Goal: Information Seeking & Learning: Learn about a topic

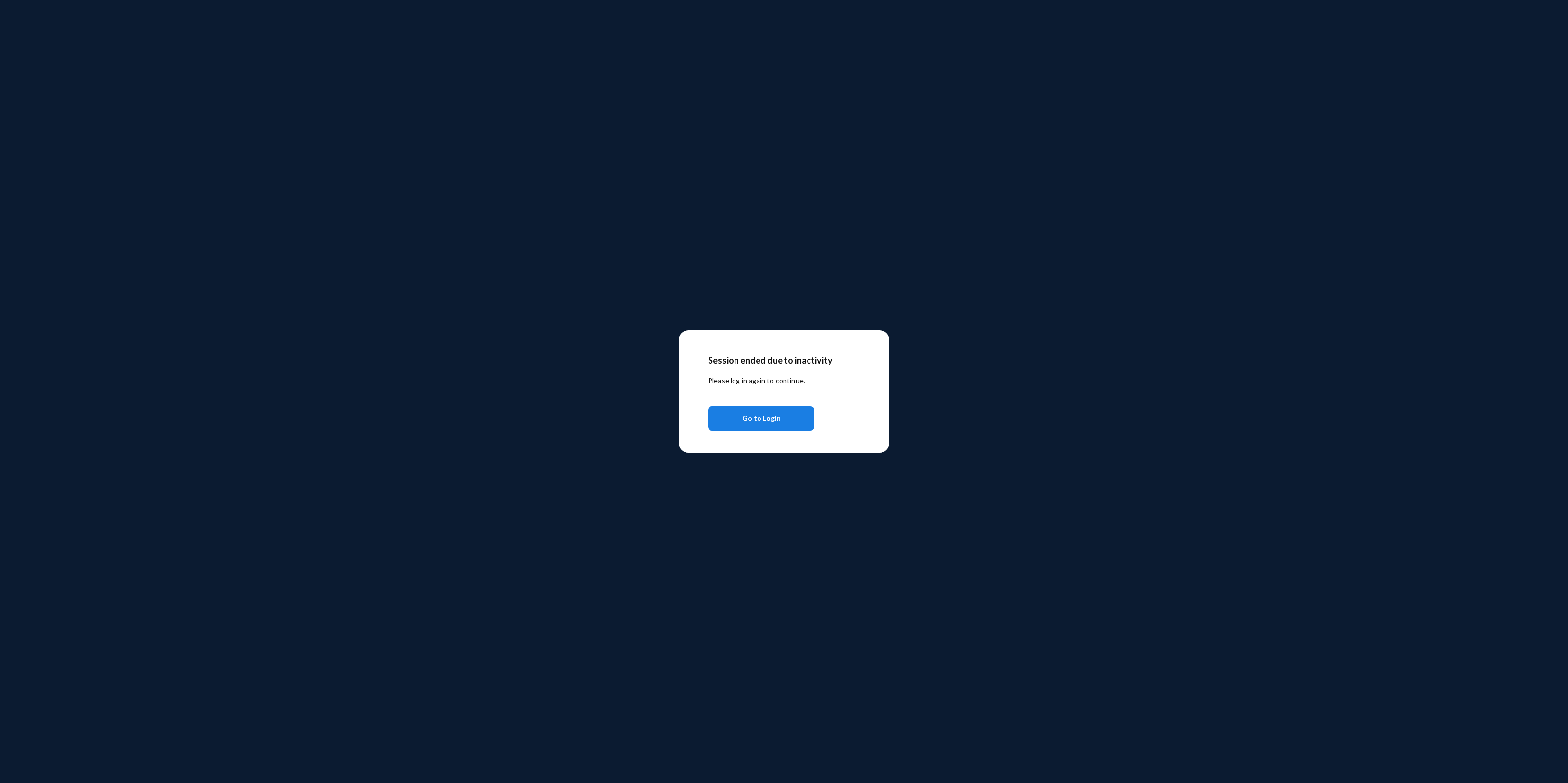
click at [751, 415] on span "Go to Login" at bounding box center [762, 418] width 38 height 17
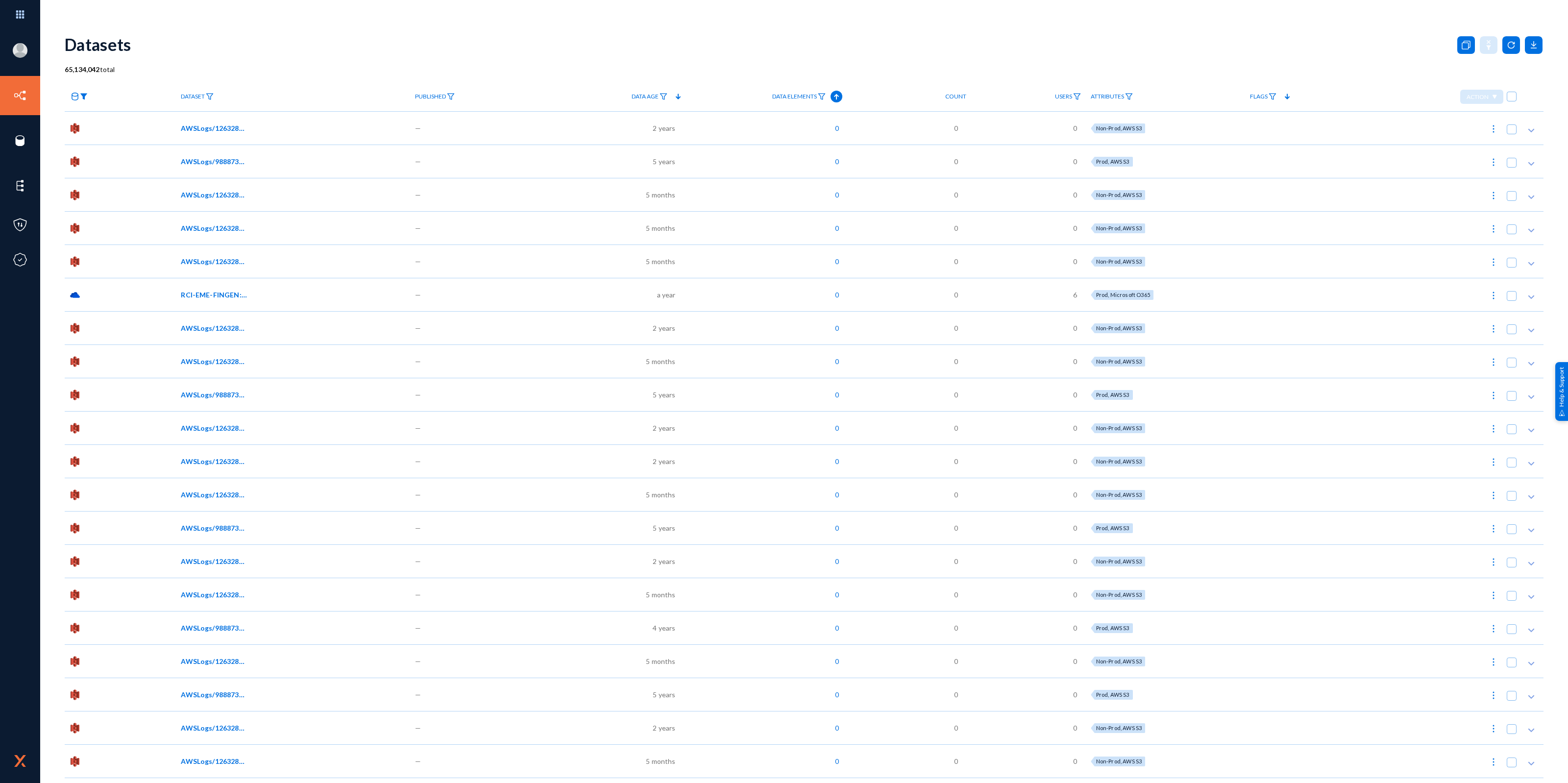
click at [84, 97] on img at bounding box center [84, 96] width 8 height 7
click at [116, 193] on div at bounding box center [155, 198] width 146 height 16
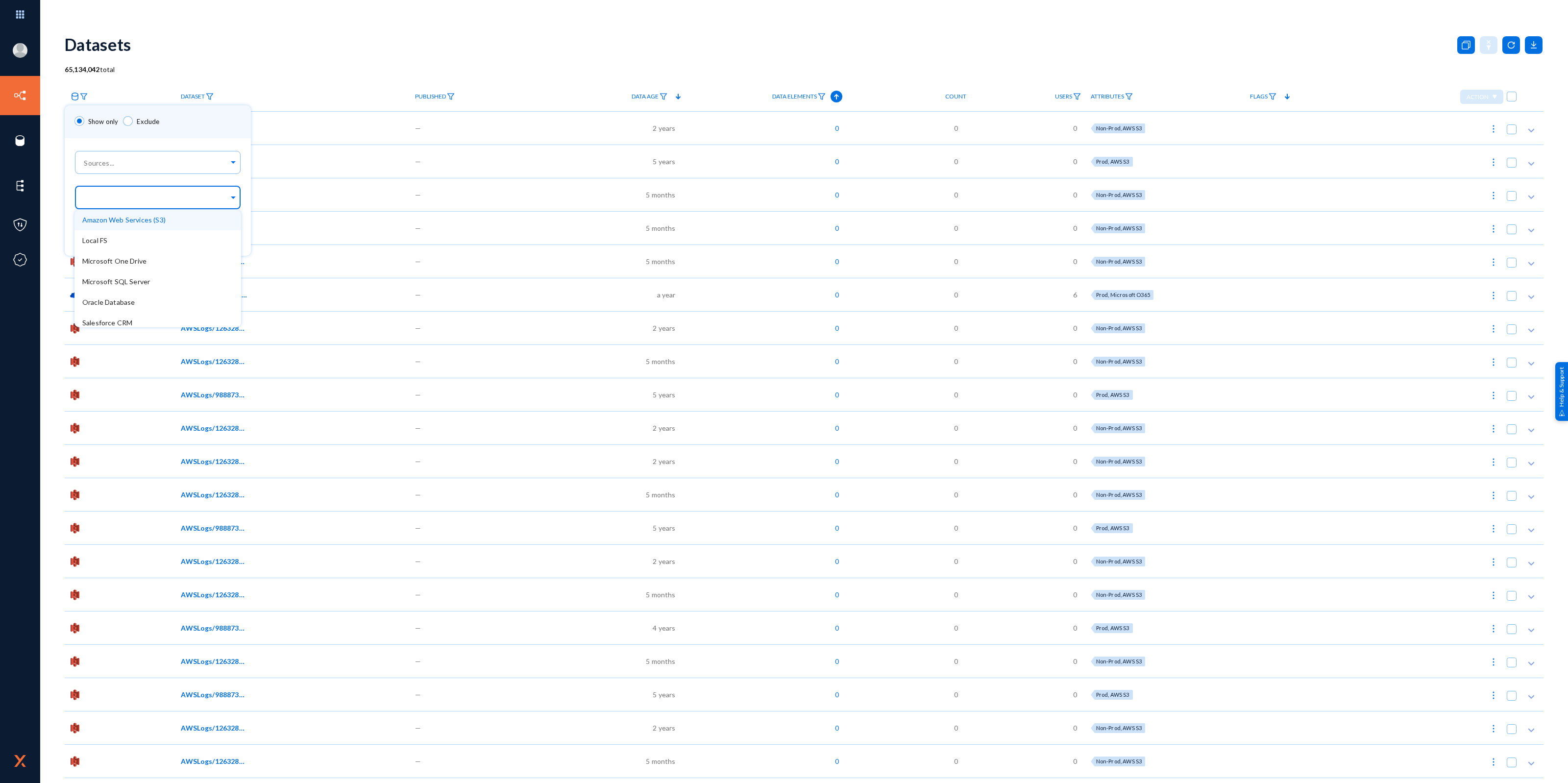
click at [228, 201] on input "text" at bounding box center [155, 198] width 146 height 9
click at [121, 299] on div "Snowflake" at bounding box center [158, 303] width 167 height 21
click at [246, 178] on div "Sources..." at bounding box center [158, 160] width 186 height 45
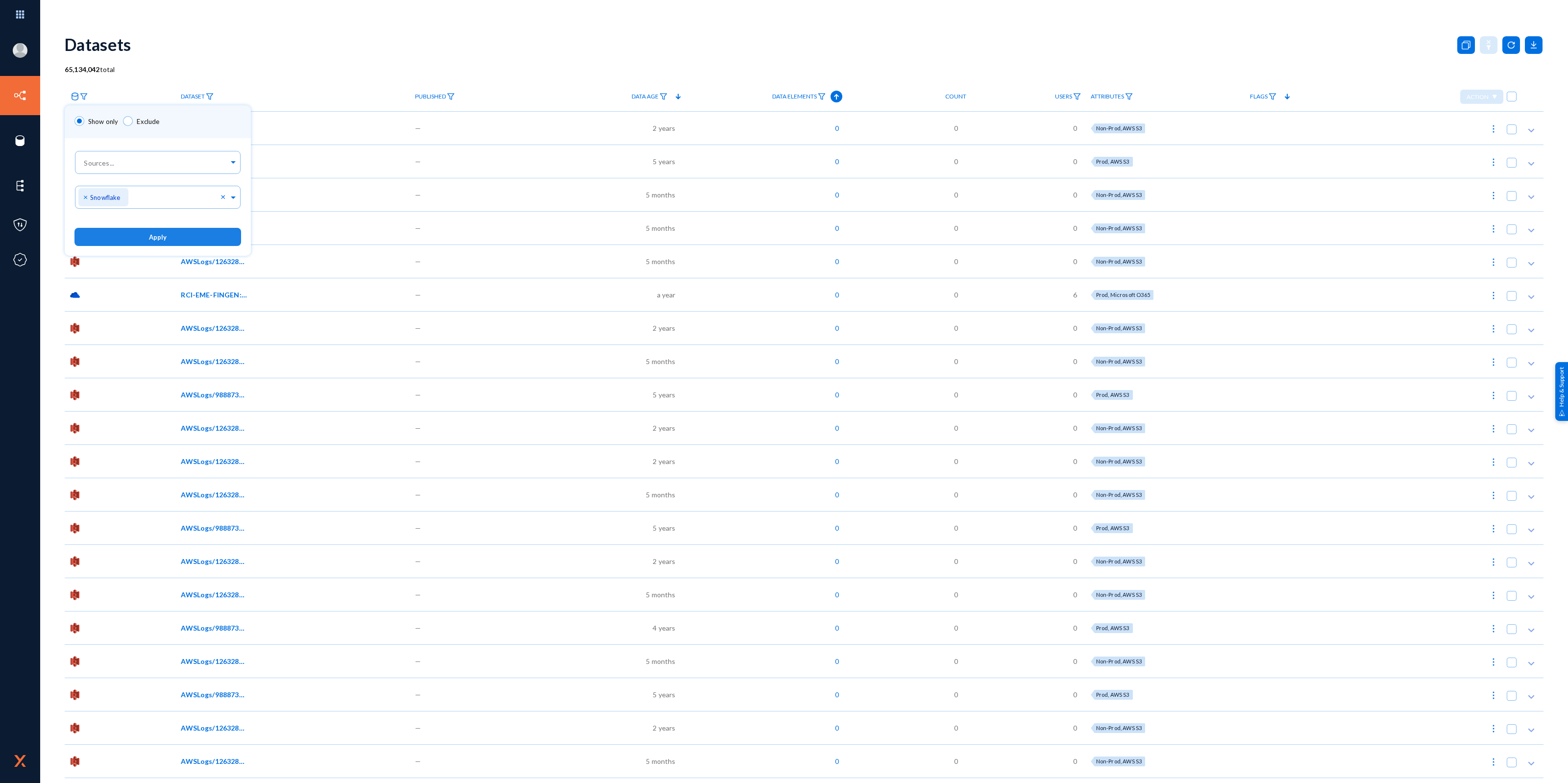
click at [155, 239] on span "Apply" at bounding box center [157, 238] width 17 height 8
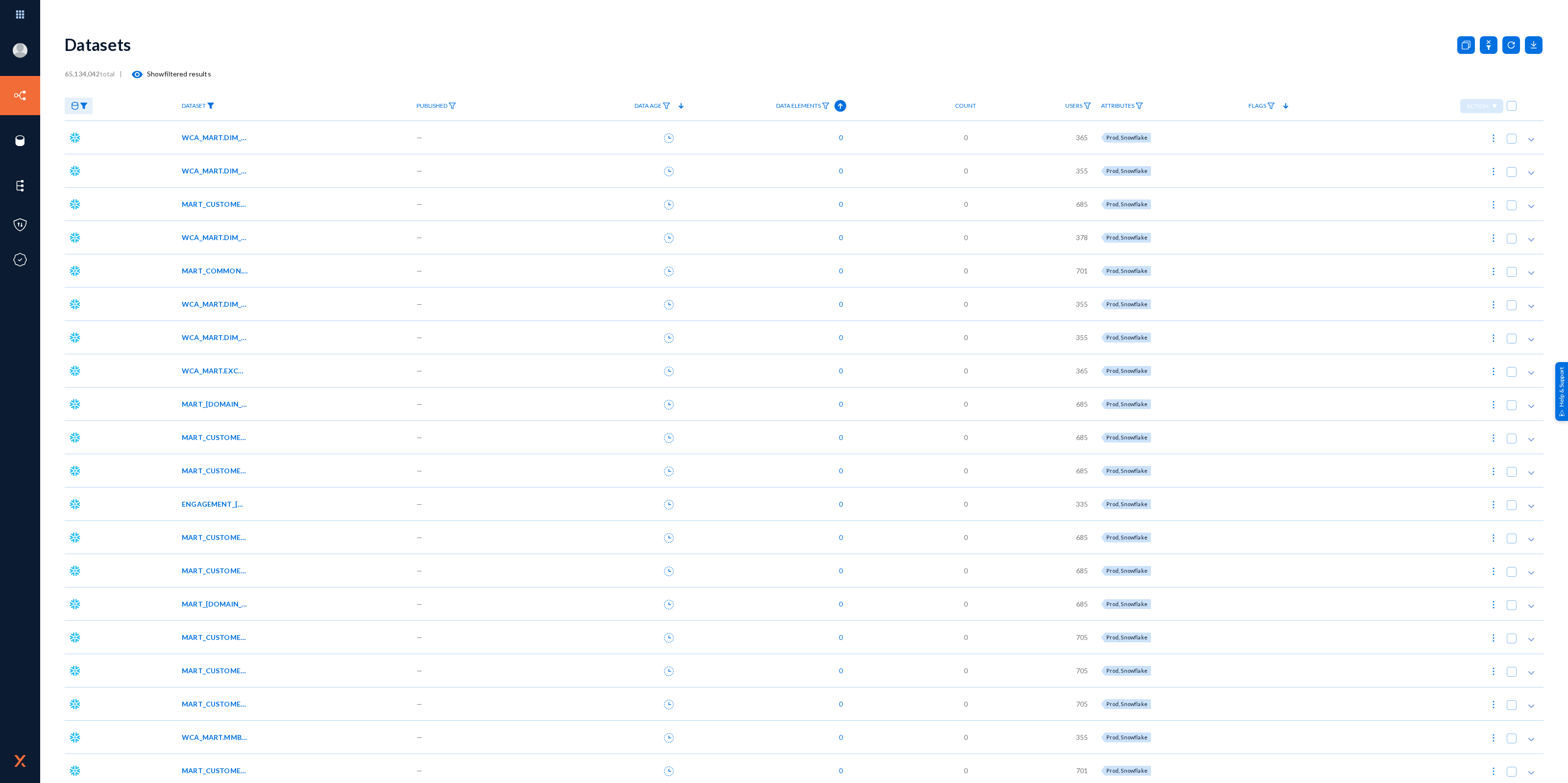
click at [211, 106] on img at bounding box center [211, 106] width 8 height 7
click at [227, 184] on input "text" at bounding box center [269, 186] width 167 height 21
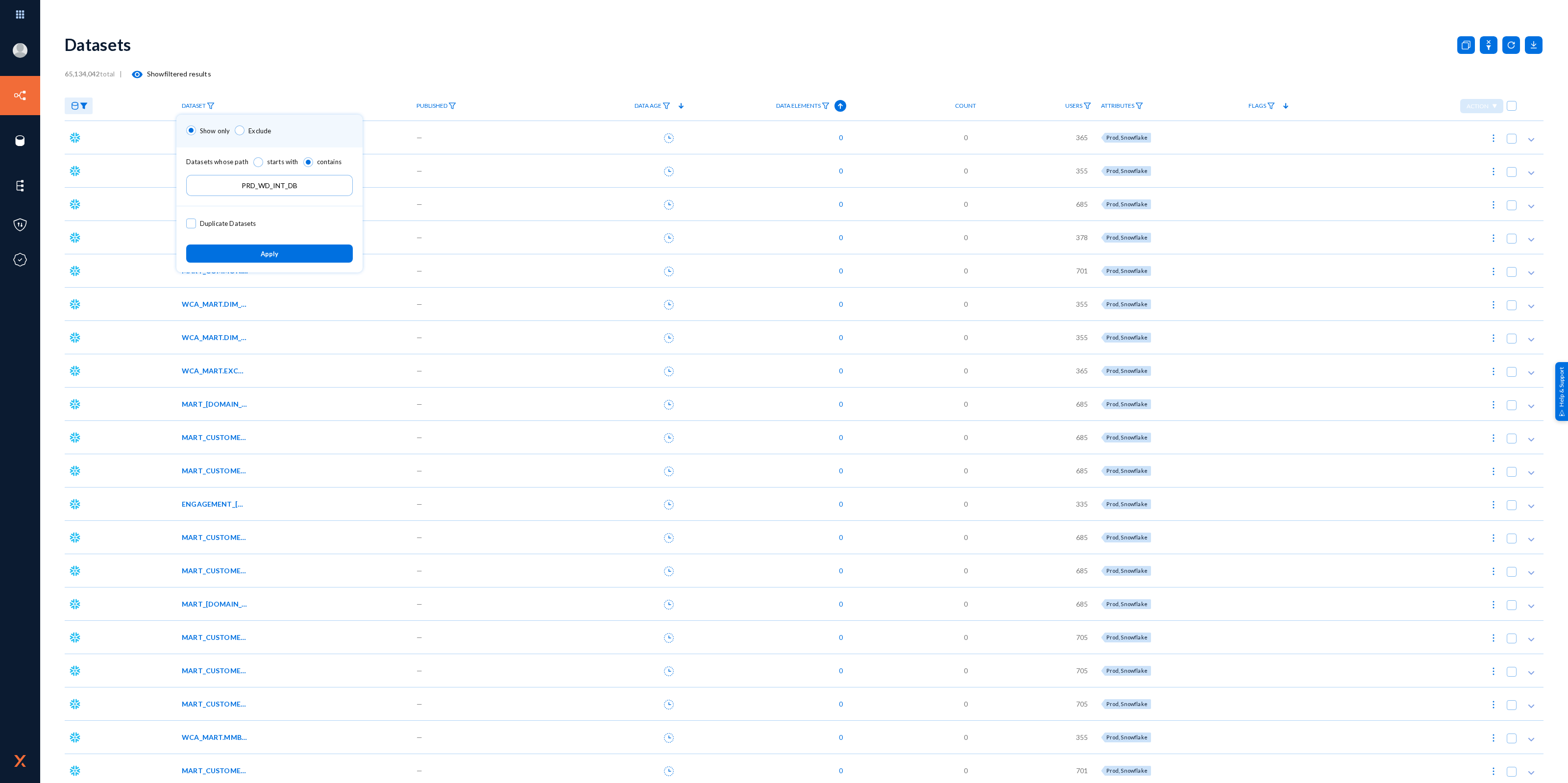
type input "PRD_WD_INT_DB"
click at [271, 255] on span "Apply" at bounding box center [269, 254] width 17 height 8
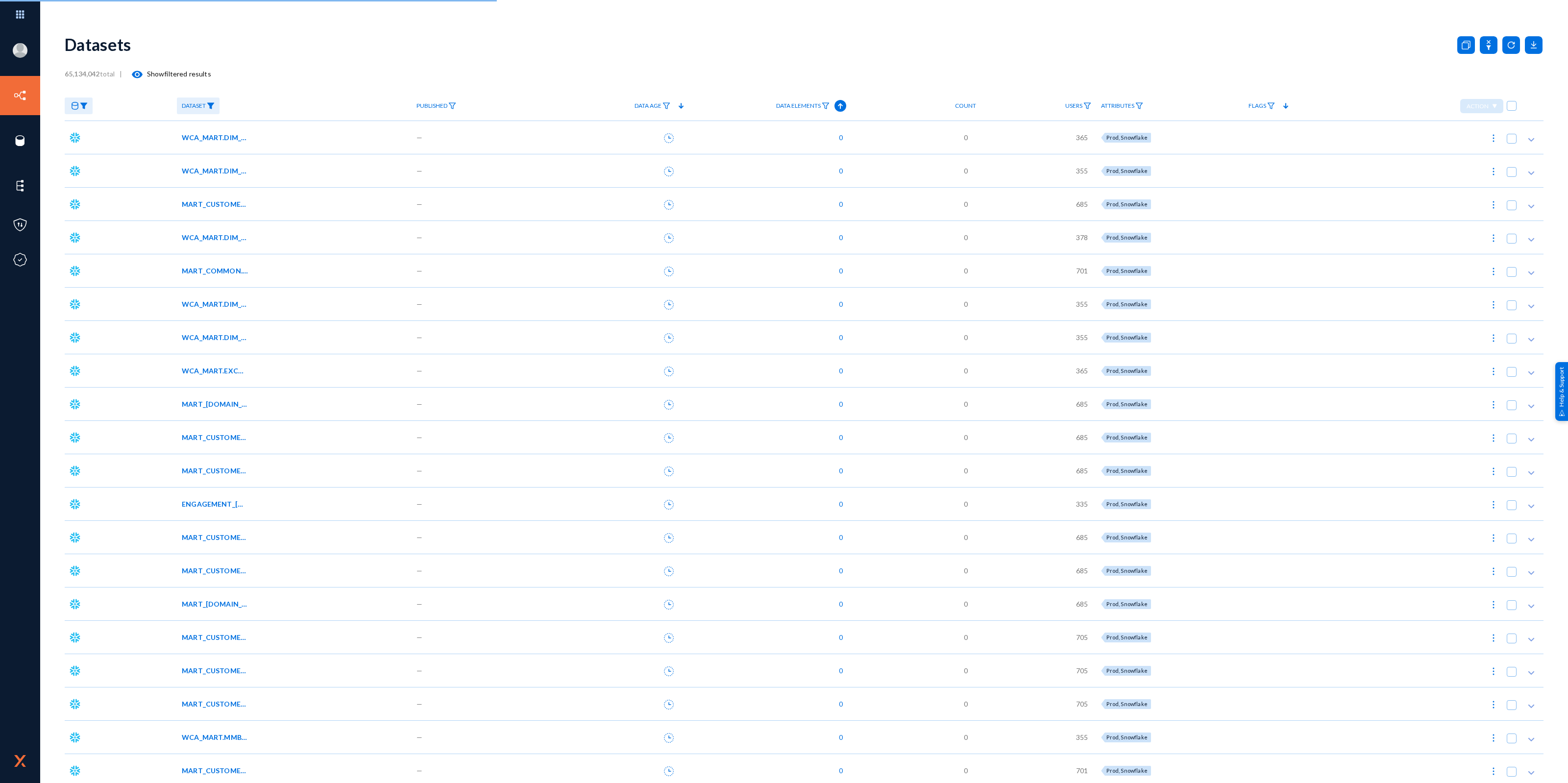
checkbox input "true"
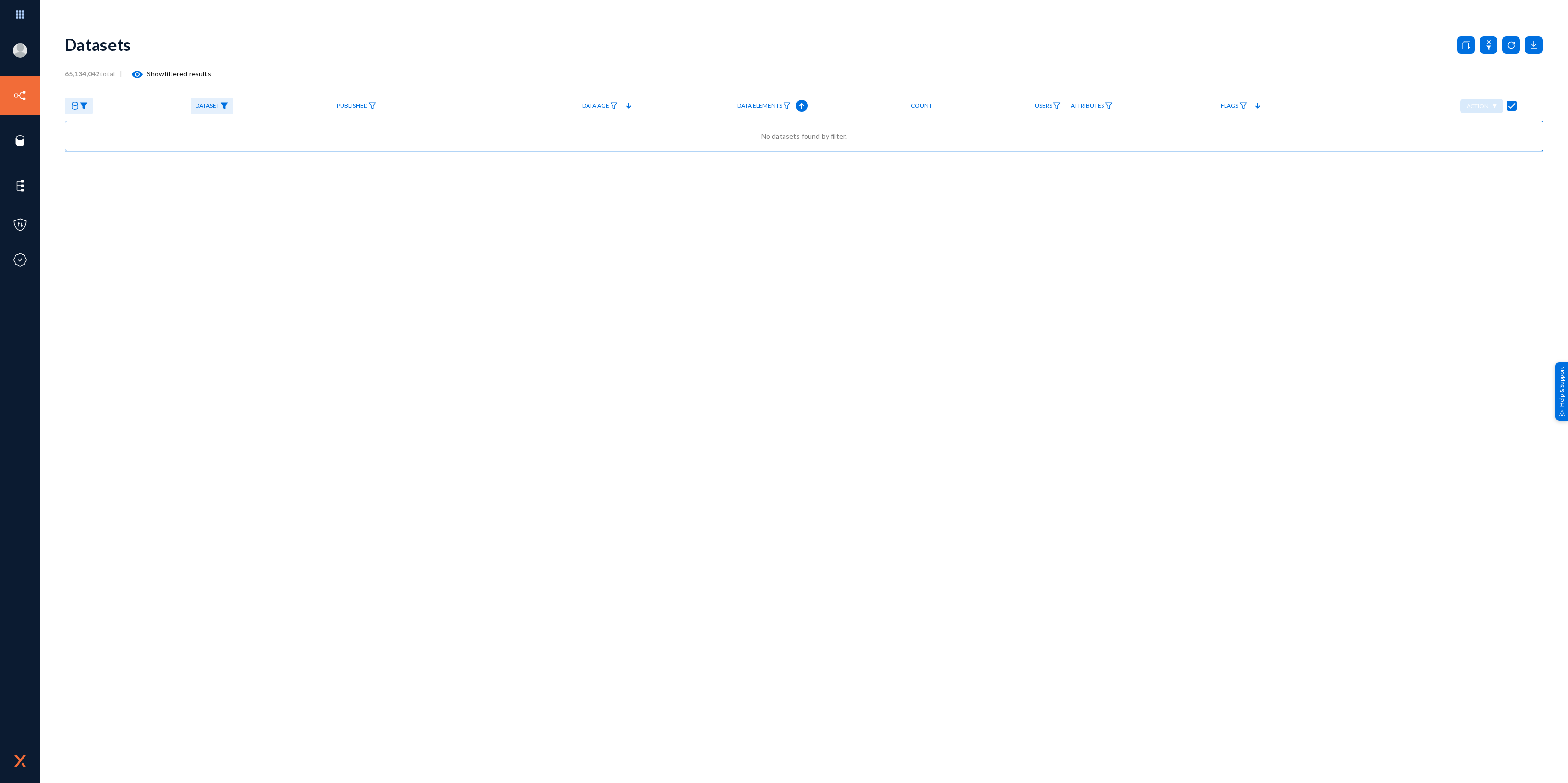
click at [219, 106] on span "Dataset" at bounding box center [207, 106] width 24 height 7
drag, startPoint x: 285, startPoint y: 185, endPoint x: 347, endPoint y: 184, distance: 62.0
click at [347, 184] on input "PRD_WD_INT_DB" at bounding box center [283, 186] width 167 height 21
type input "PRD_WD"
click at [290, 248] on button "Apply" at bounding box center [283, 253] width 167 height 18
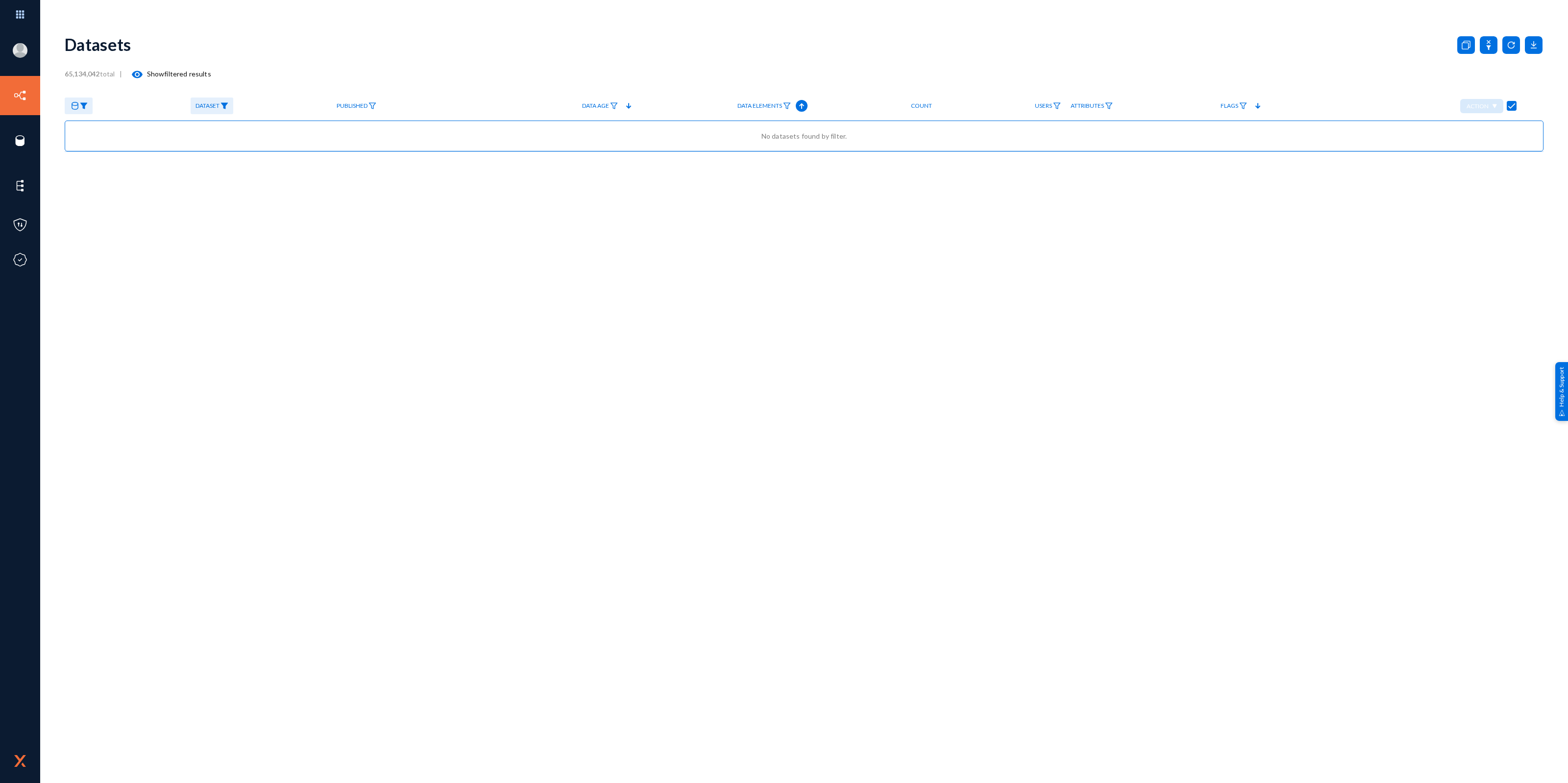
click at [219, 104] on span "Dataset" at bounding box center [207, 106] width 24 height 7
drag, startPoint x: 303, startPoint y: 186, endPoint x: 220, endPoint y: 178, distance: 83.4
click at [220, 178] on input "PRD_WD" at bounding box center [283, 186] width 167 height 21
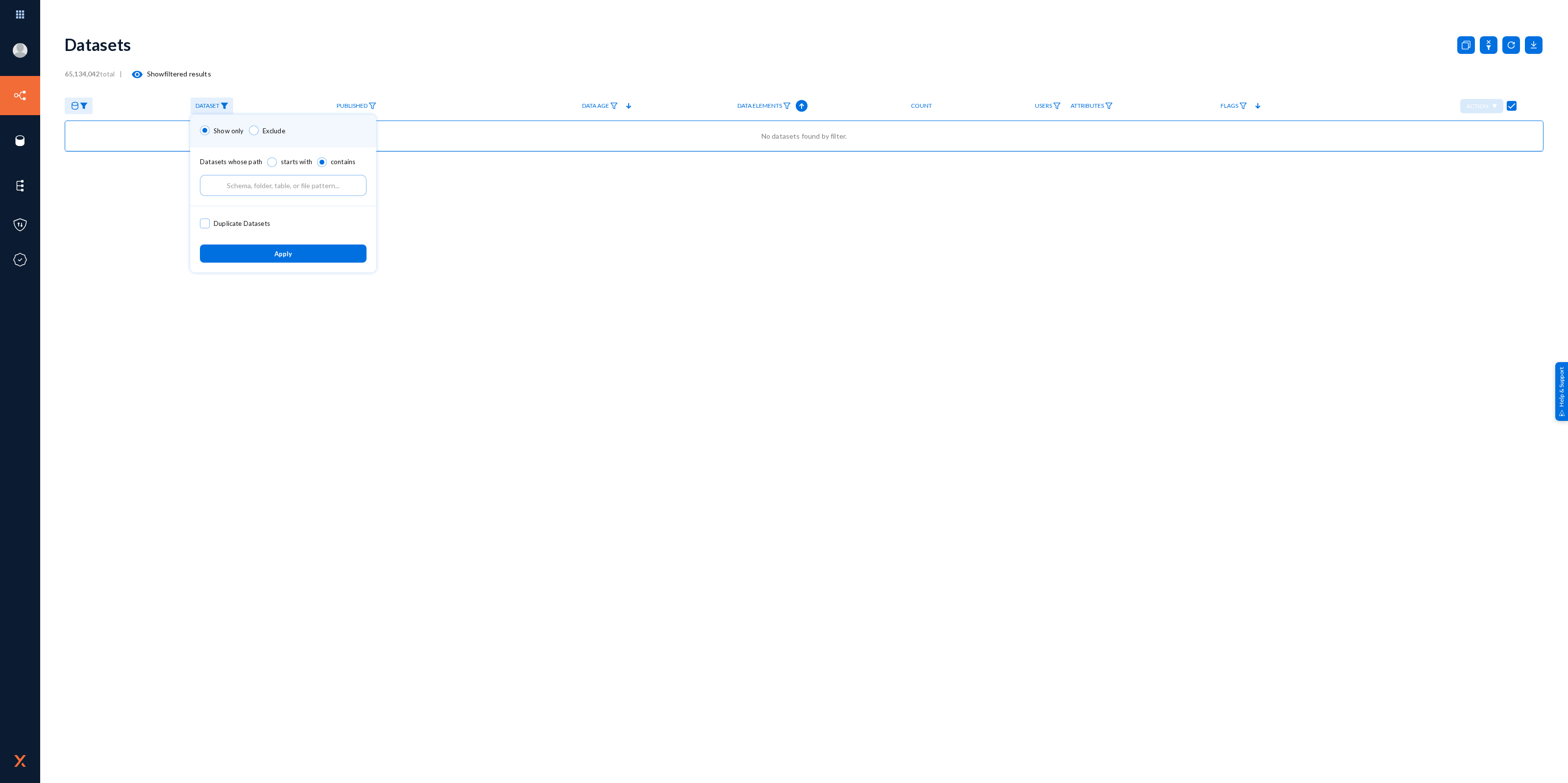
click at [294, 254] on button "Apply" at bounding box center [283, 253] width 167 height 18
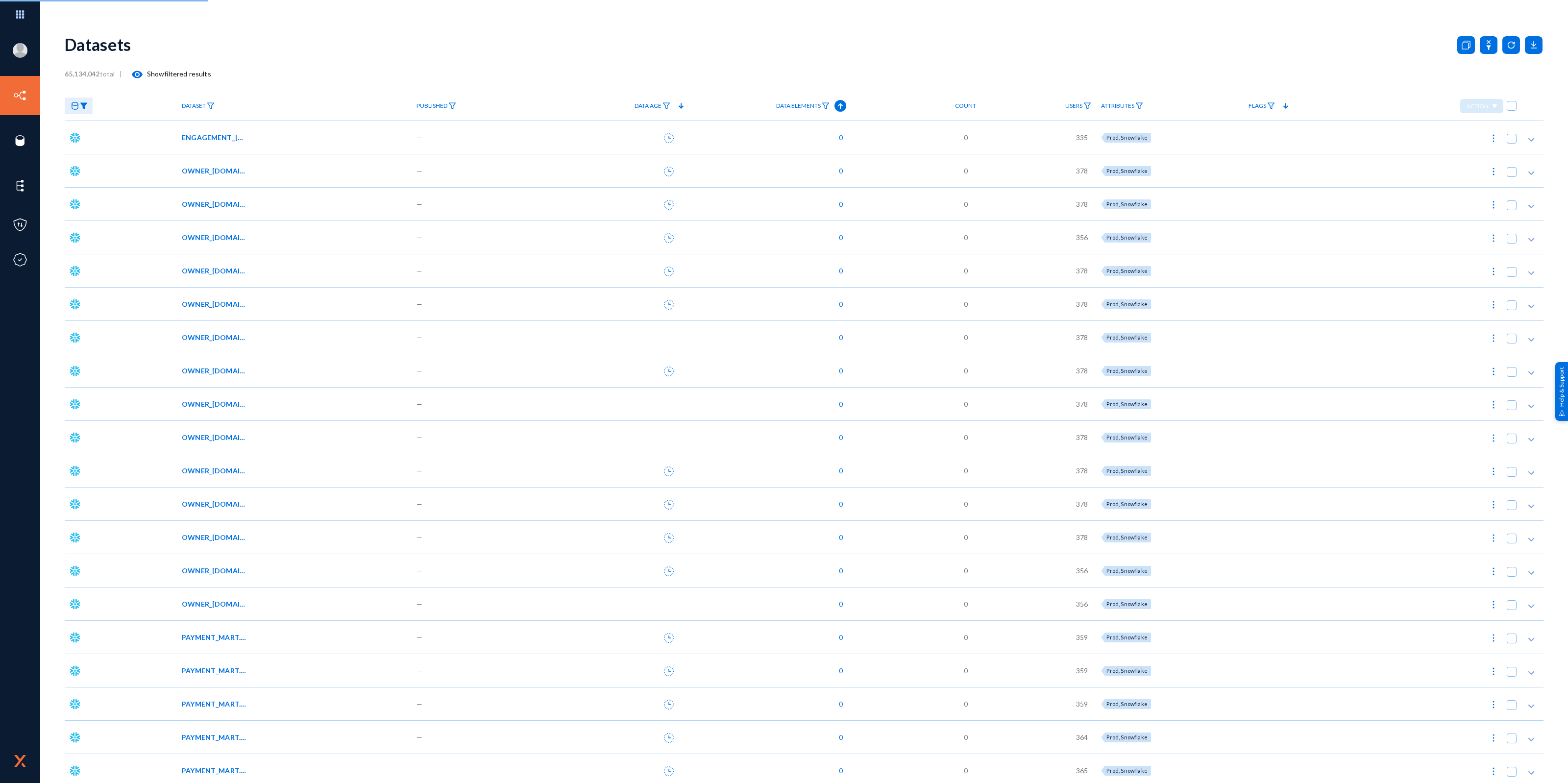
checkbox input "false"
click at [199, 235] on span "OWNER_[DOMAIN_NAME]_DIM_STATUS" at bounding box center [215, 237] width 66 height 11
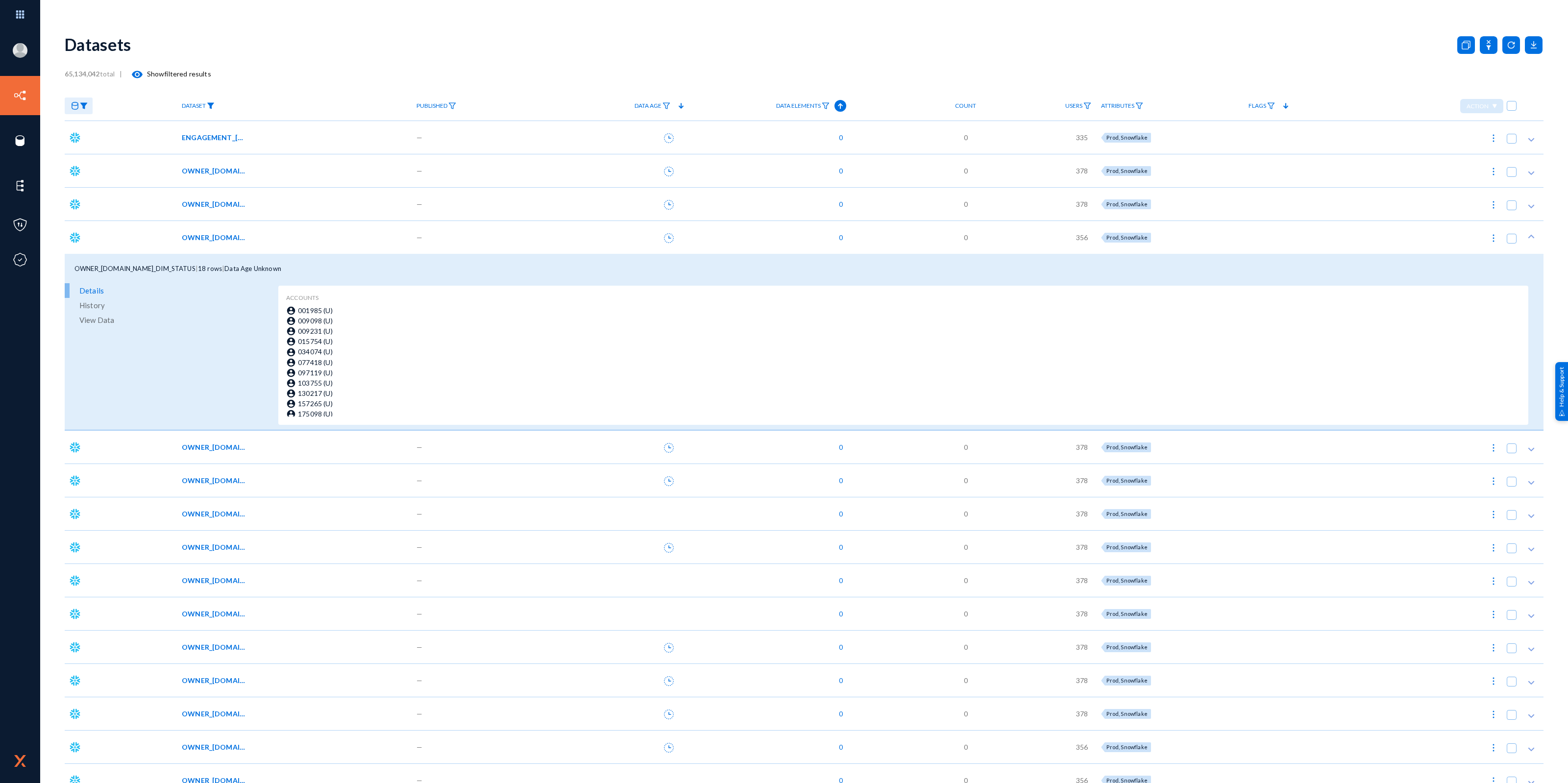
click at [209, 109] on img at bounding box center [211, 106] width 8 height 7
click at [235, 190] on input "text" at bounding box center [269, 186] width 167 height 21
paste input "DIM_INDIVIDUAL_EMAIL"
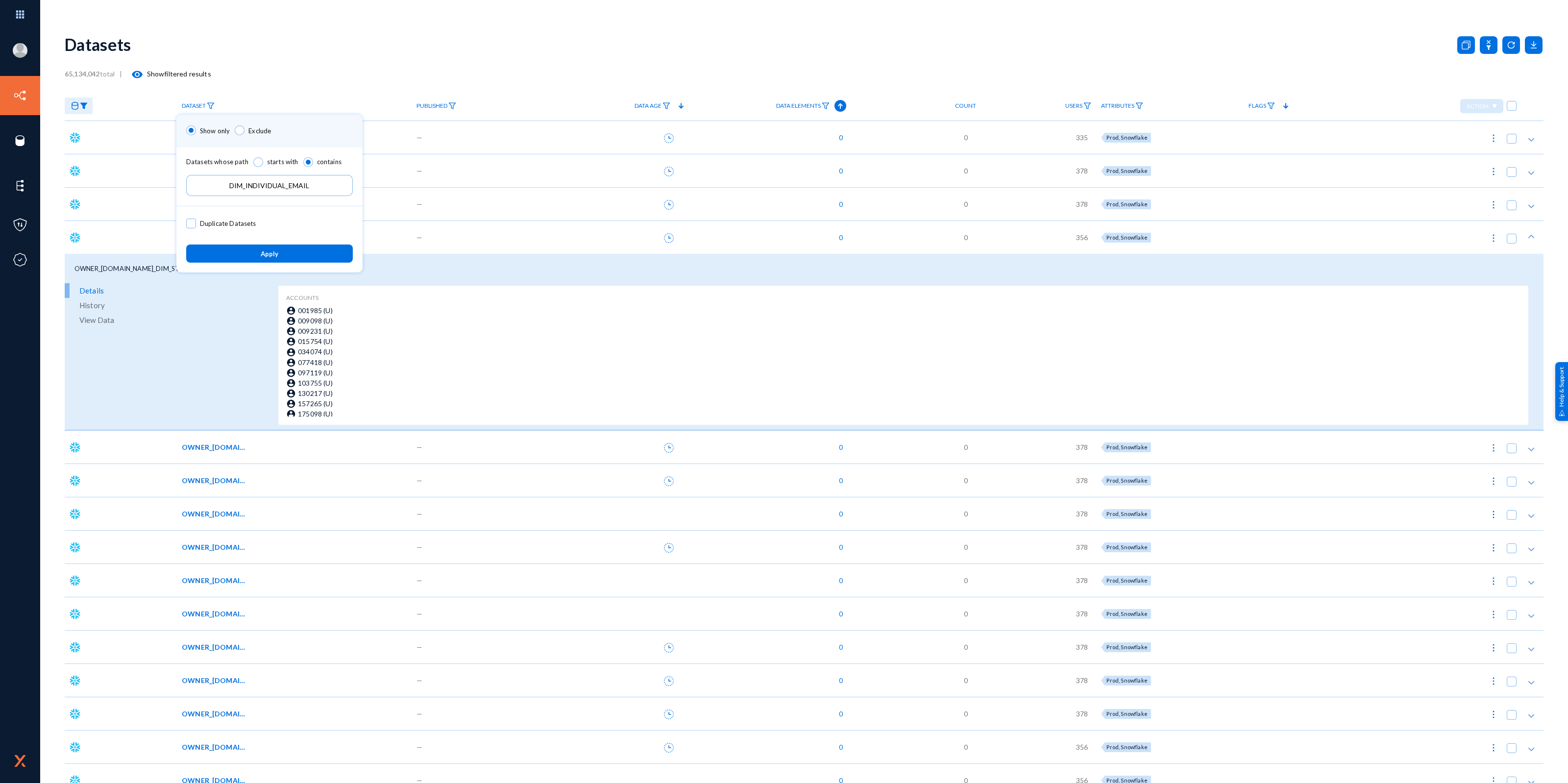
type input "DIM_INDIVIDUAL_EMAIL"
click at [265, 249] on span "Apply" at bounding box center [269, 253] width 17 height 8
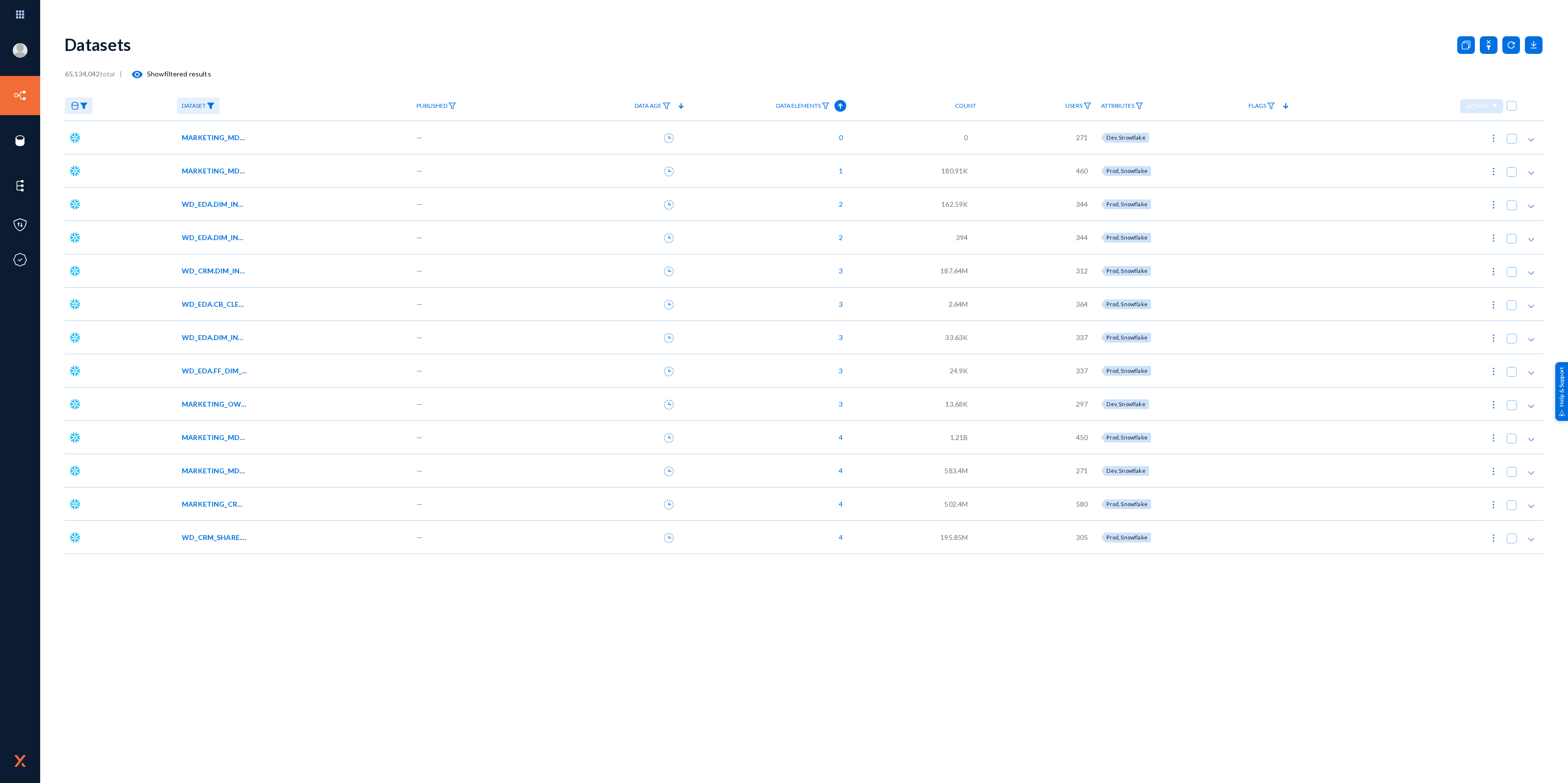
click at [221, 137] on span "MARKETING_MDM_DATAAXLE.FF_DIM_INDIVIDUAL_EMAIL_DEL" at bounding box center [215, 137] width 66 height 11
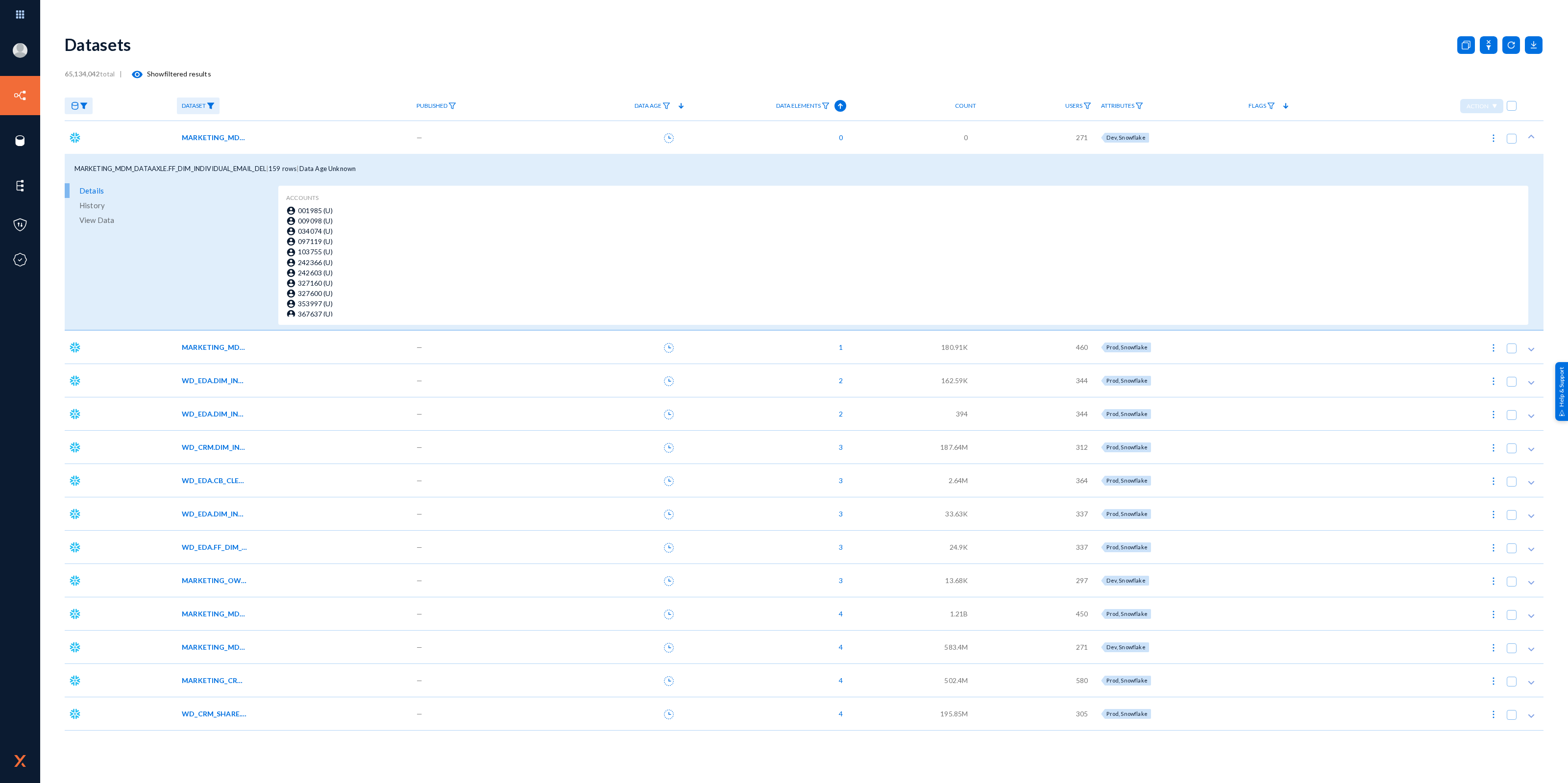
click at [221, 137] on span "MARKETING_MDM_DATAAXLE.FF_DIM_INDIVIDUAL_EMAIL_DEL" at bounding box center [215, 137] width 66 height 11
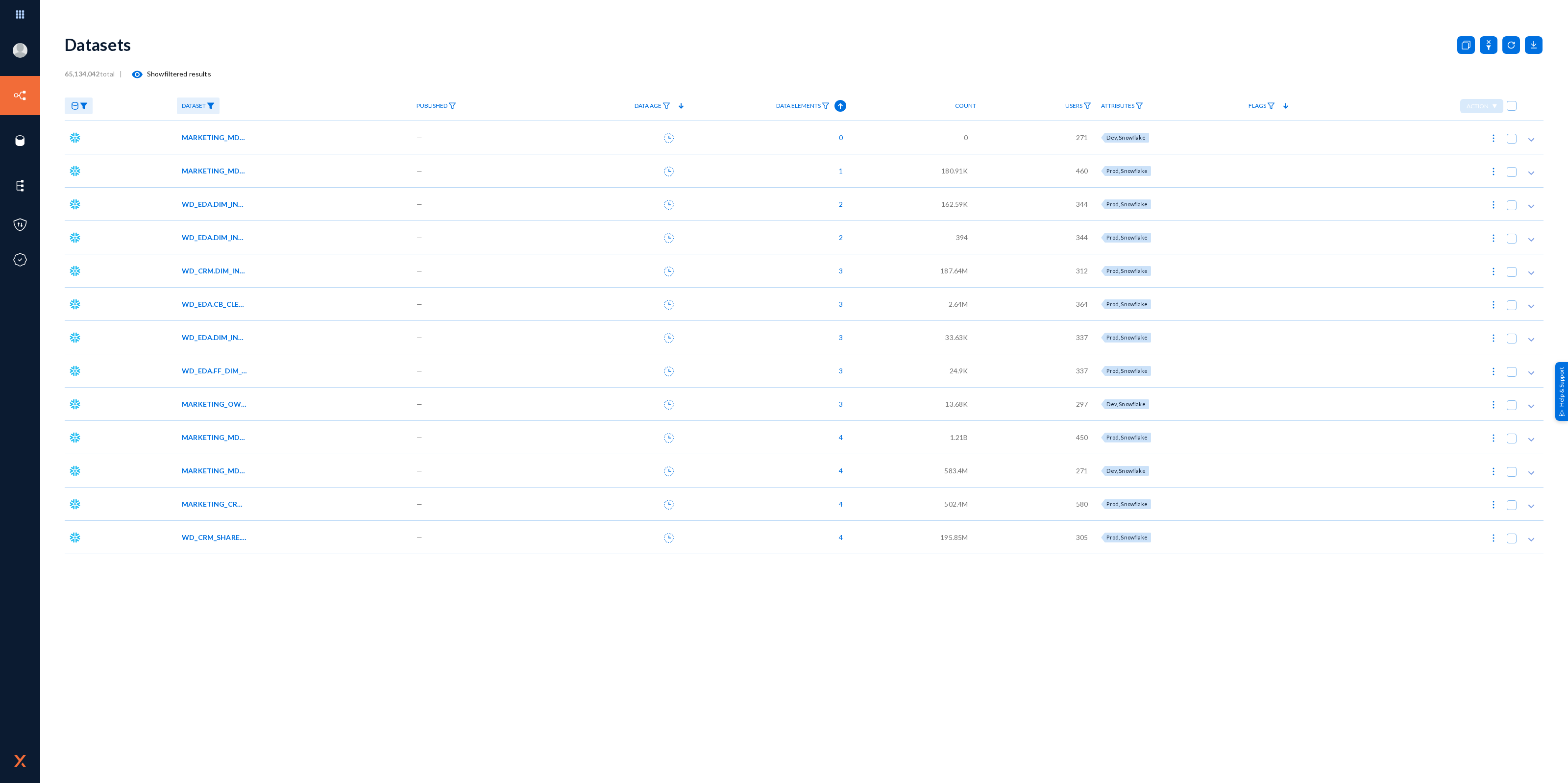
click at [216, 170] on span "MARKETING_MDM_DATAAXLE.FF_DIM_INDIVIDUAL_EMAIL_DEL" at bounding box center [215, 170] width 66 height 11
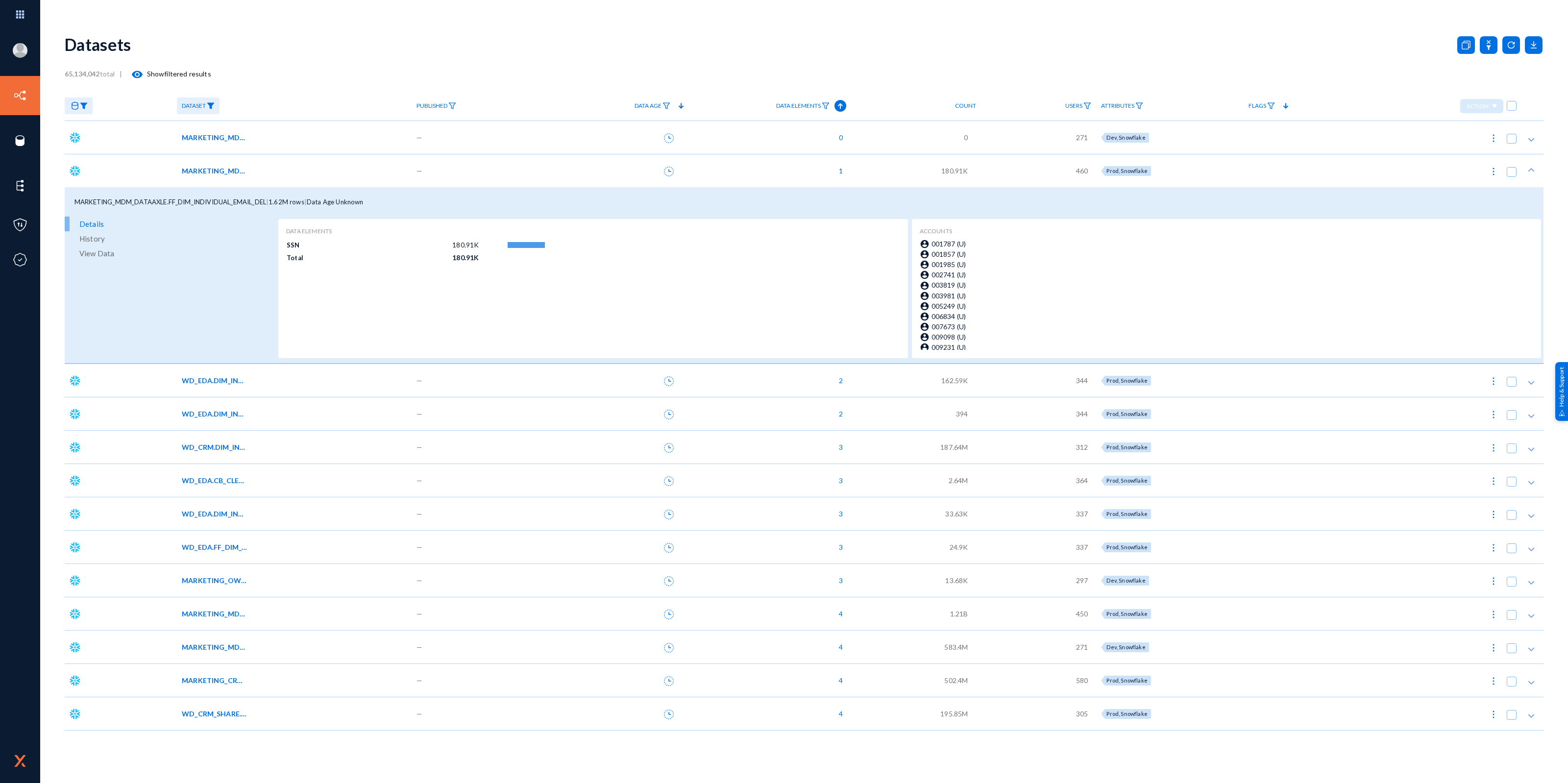
click at [218, 681] on span "MARKETING_CRM.DIM_INDIVIDUAL_EMAIL" at bounding box center [215, 680] width 66 height 11
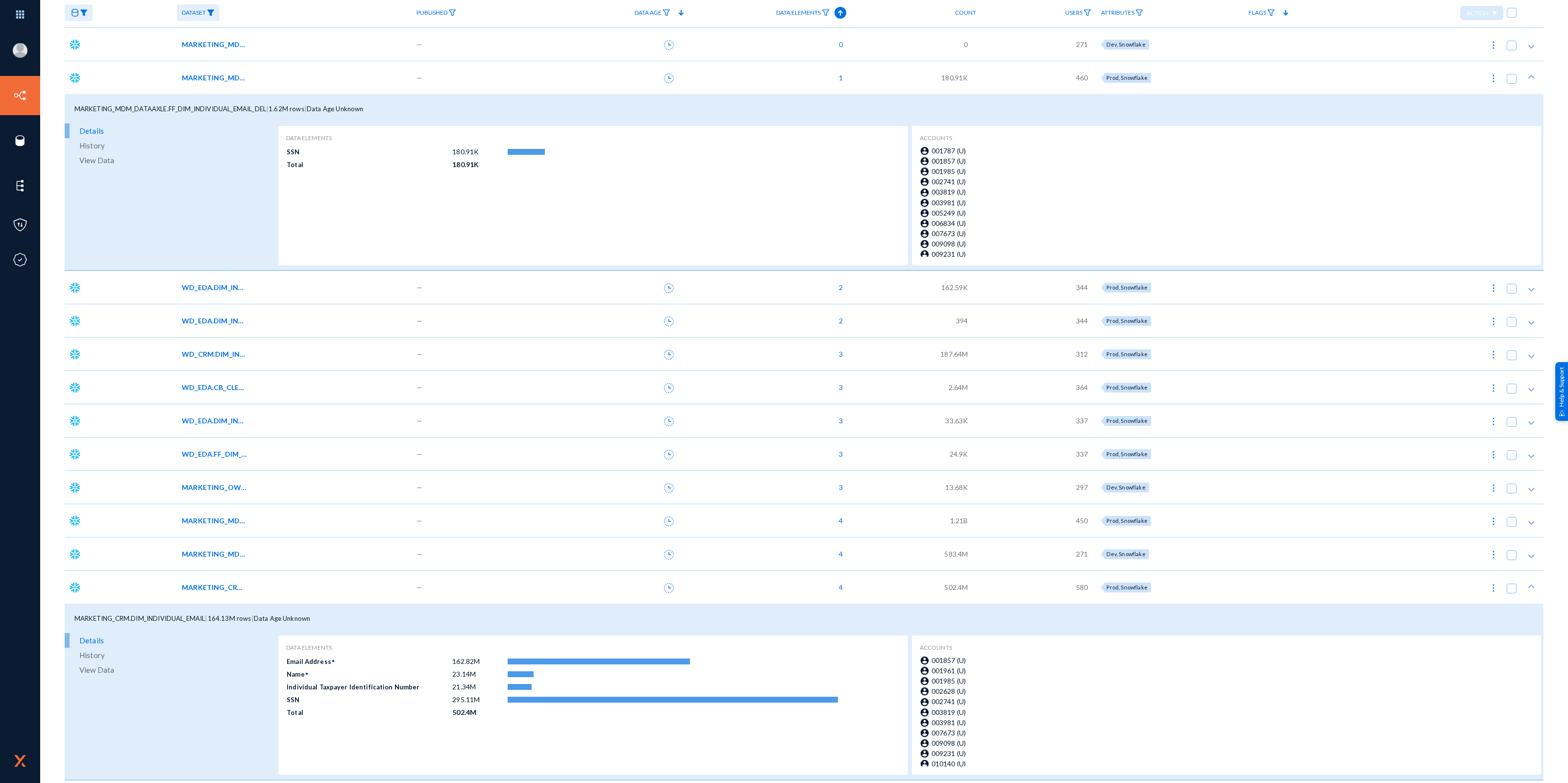
scroll to position [123, 0]
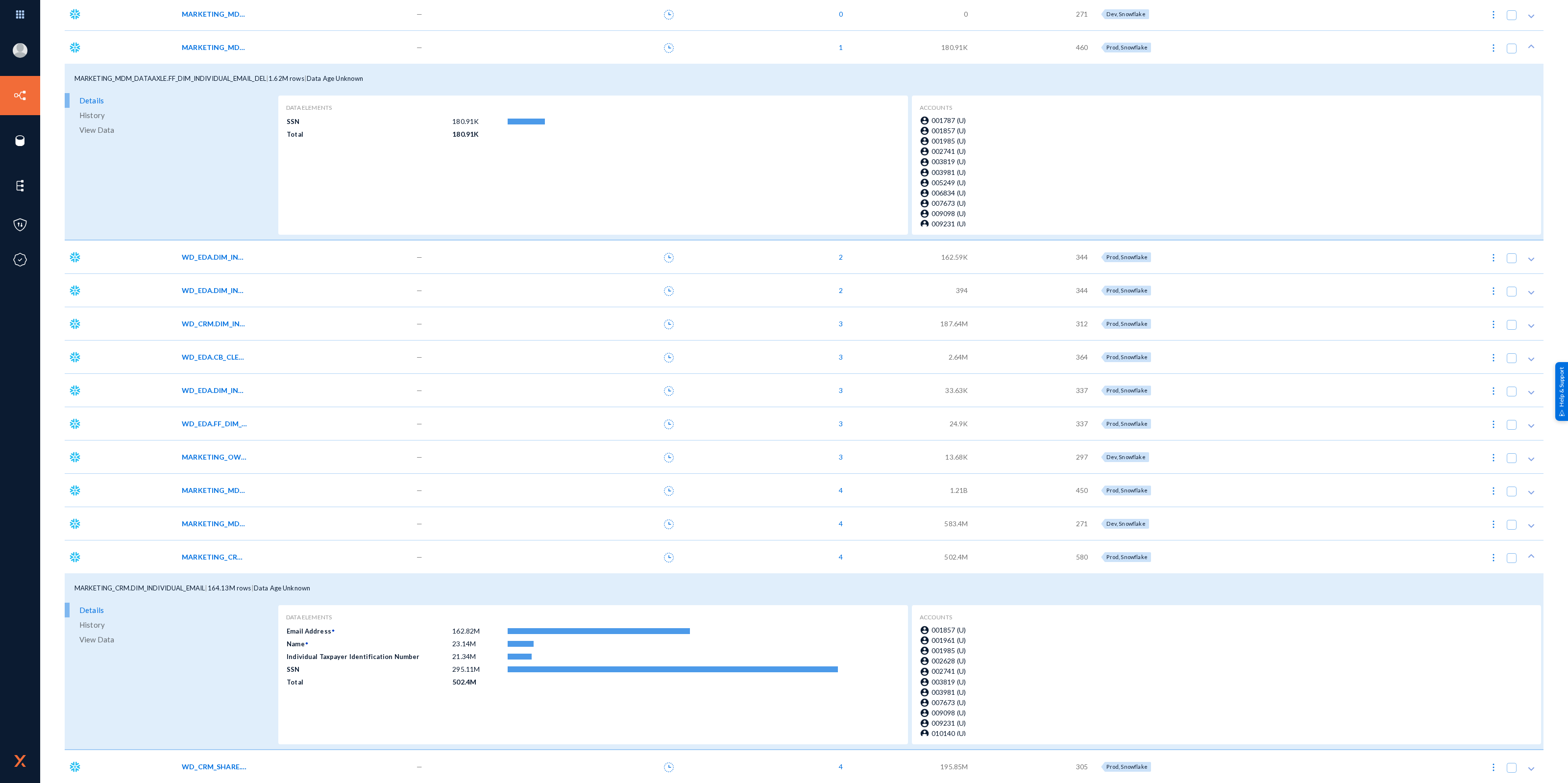
click at [101, 642] on span "View Data" at bounding box center [97, 639] width 35 height 15
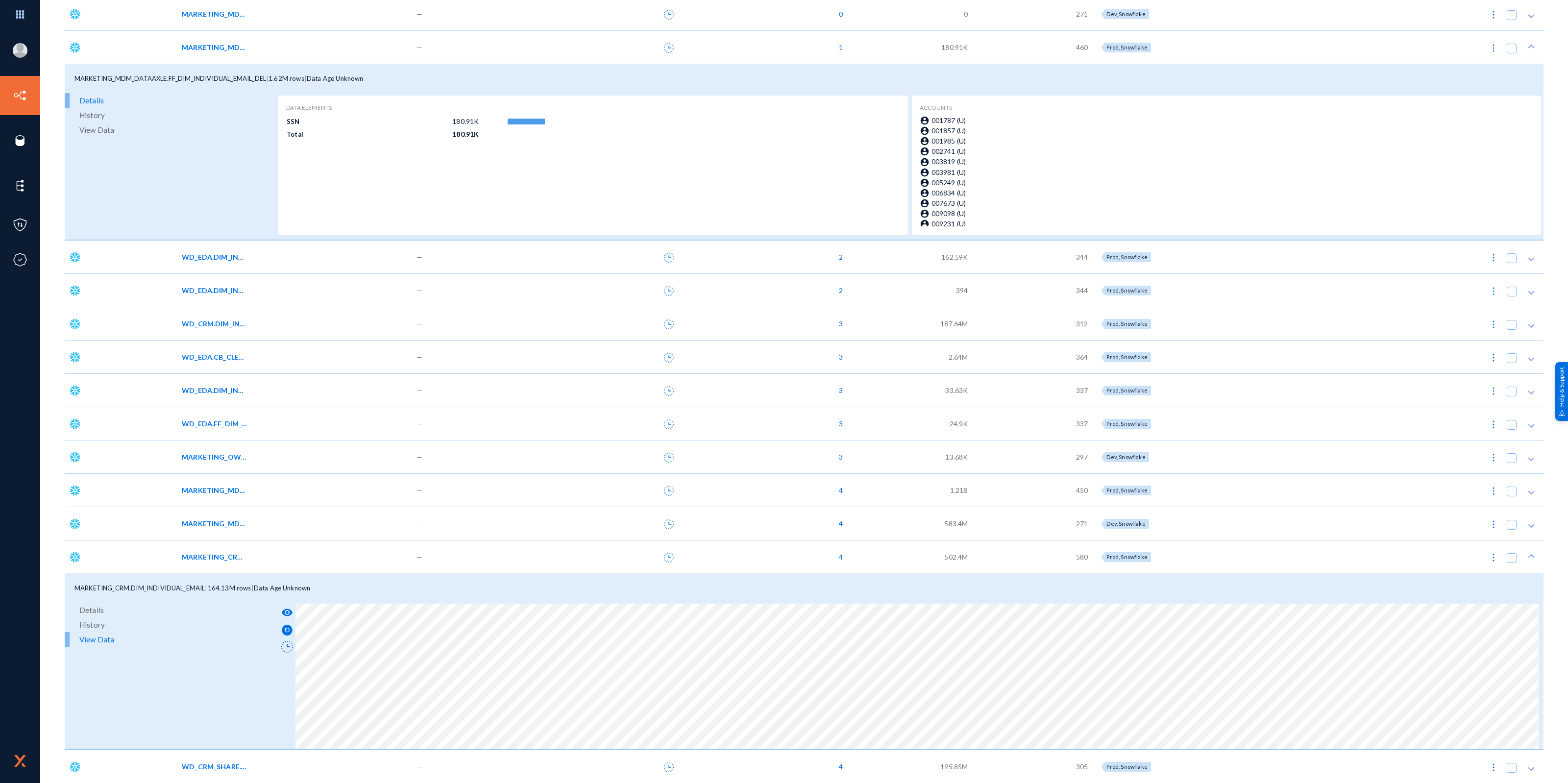
click at [228, 49] on span "MARKETING_MDM_DATAAXLE.FF_DIM_INDIVIDUAL_EMAIL_DEL" at bounding box center [215, 47] width 66 height 11
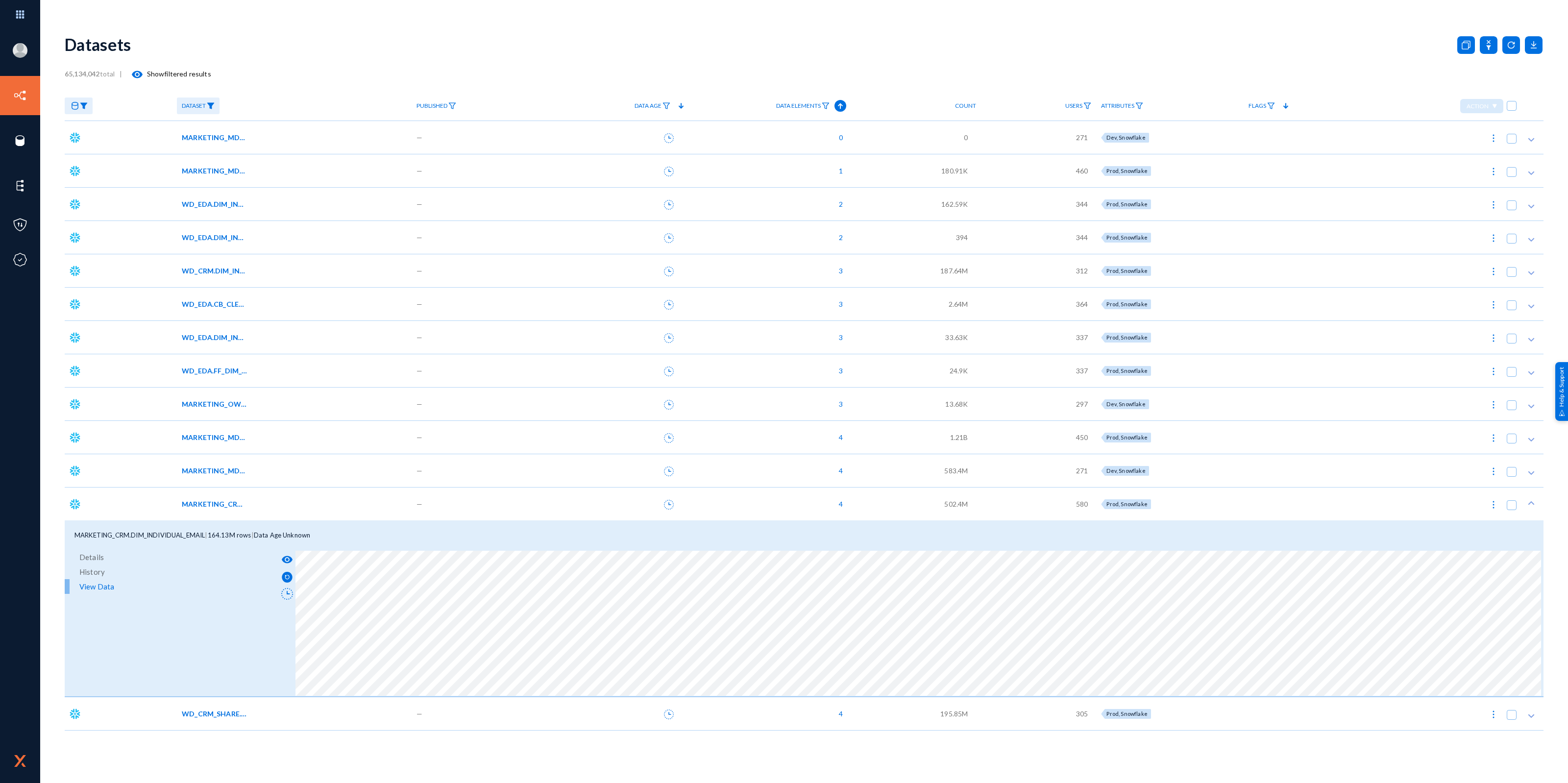
scroll to position [0, 0]
click at [694, 539] on div at bounding box center [784, 392] width 1568 height 783
click at [285, 591] on mat-icon "filter_alt" at bounding box center [287, 594] width 12 height 12
click at [288, 591] on div at bounding box center [784, 392] width 1568 height 783
click at [288, 591] on mat-icon "filter_alt" at bounding box center [287, 594] width 12 height 12
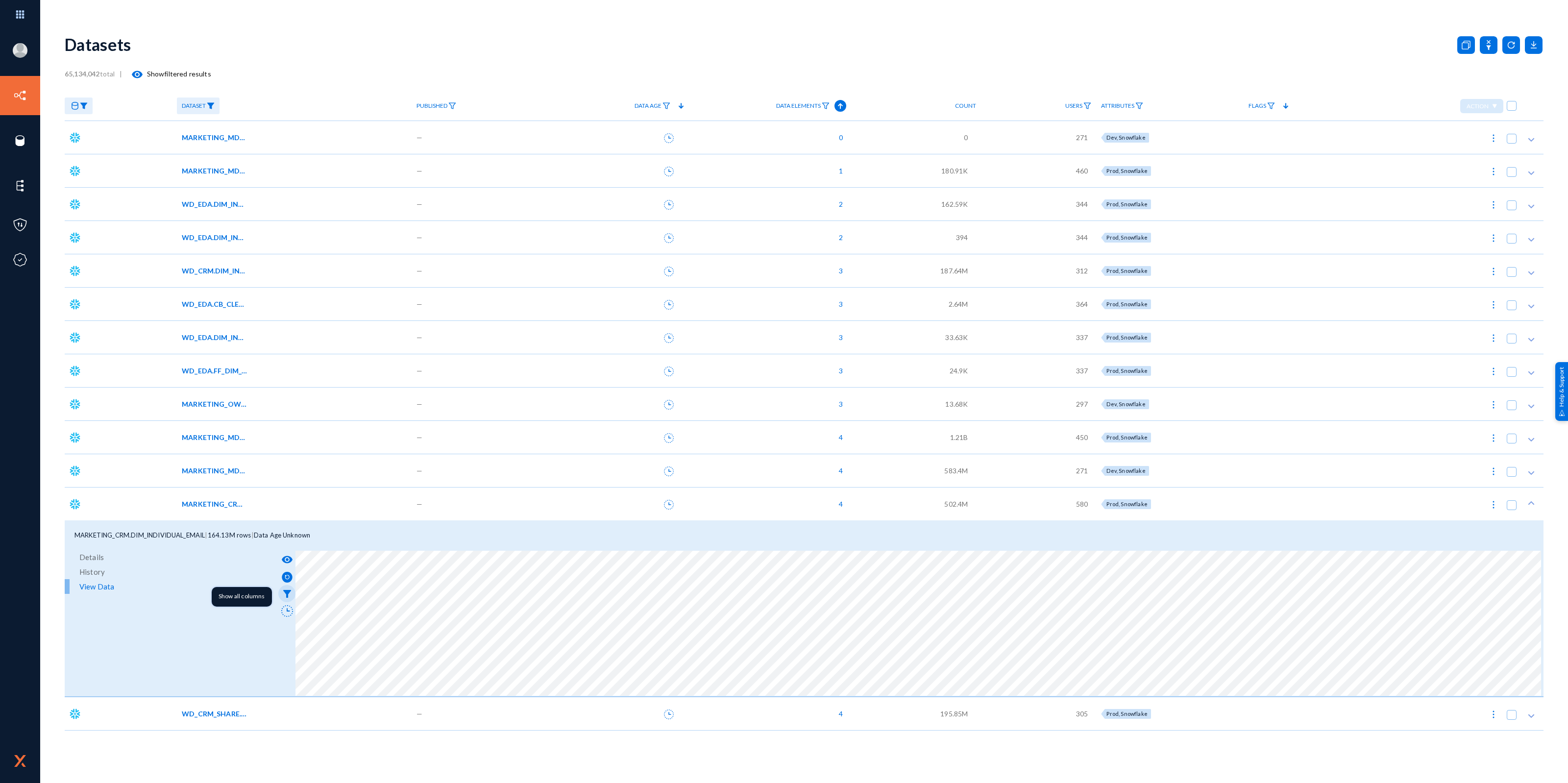
click at [252, 595] on div "Show all columns" at bounding box center [241, 597] width 60 height 20
click at [248, 596] on div "Show columns with personal data" at bounding box center [230, 591] width 84 height 13
click at [286, 562] on mat-icon "visibility" at bounding box center [287, 559] width 12 height 12
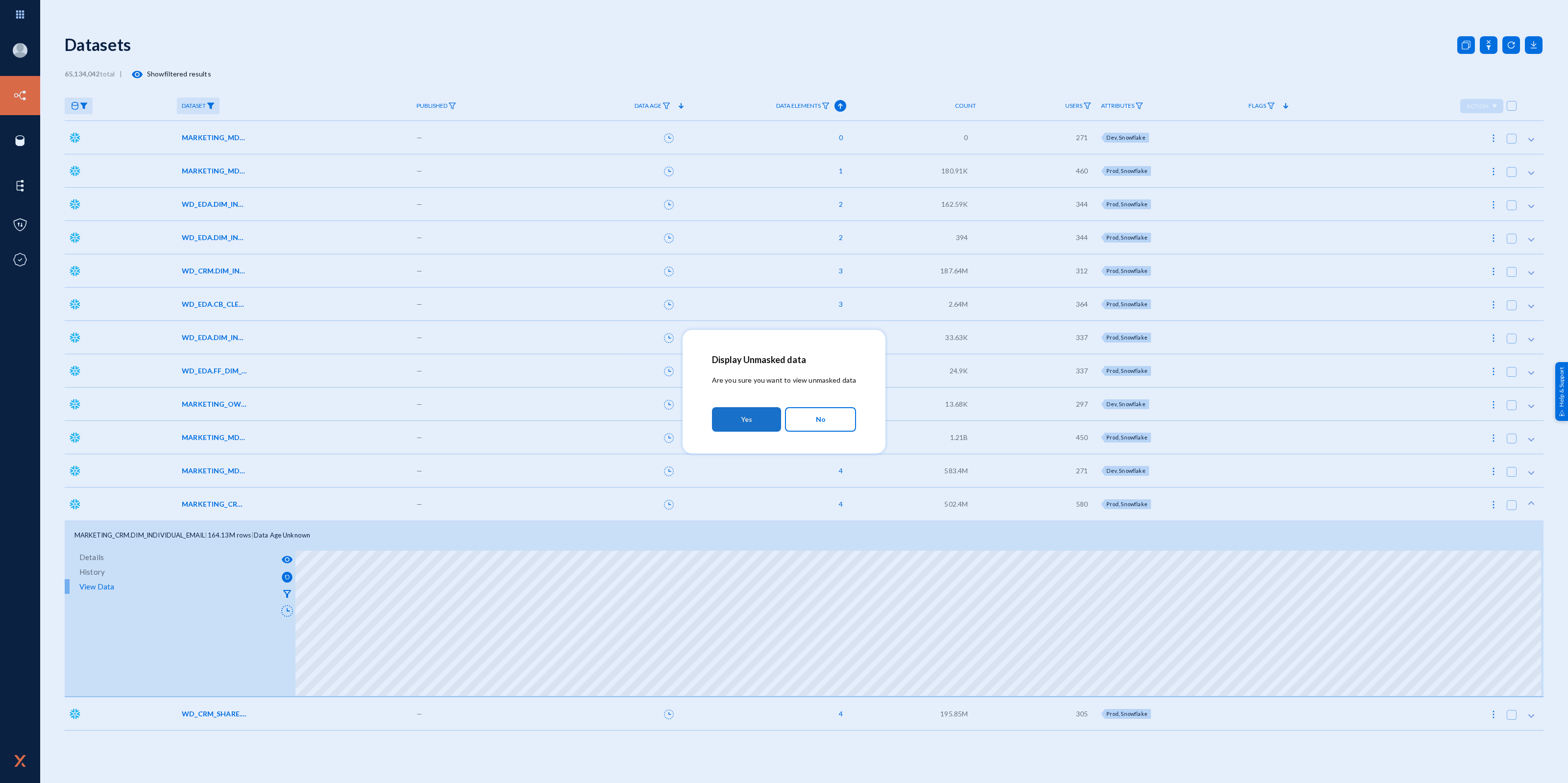
click at [738, 422] on button "Yes" at bounding box center [747, 419] width 69 height 25
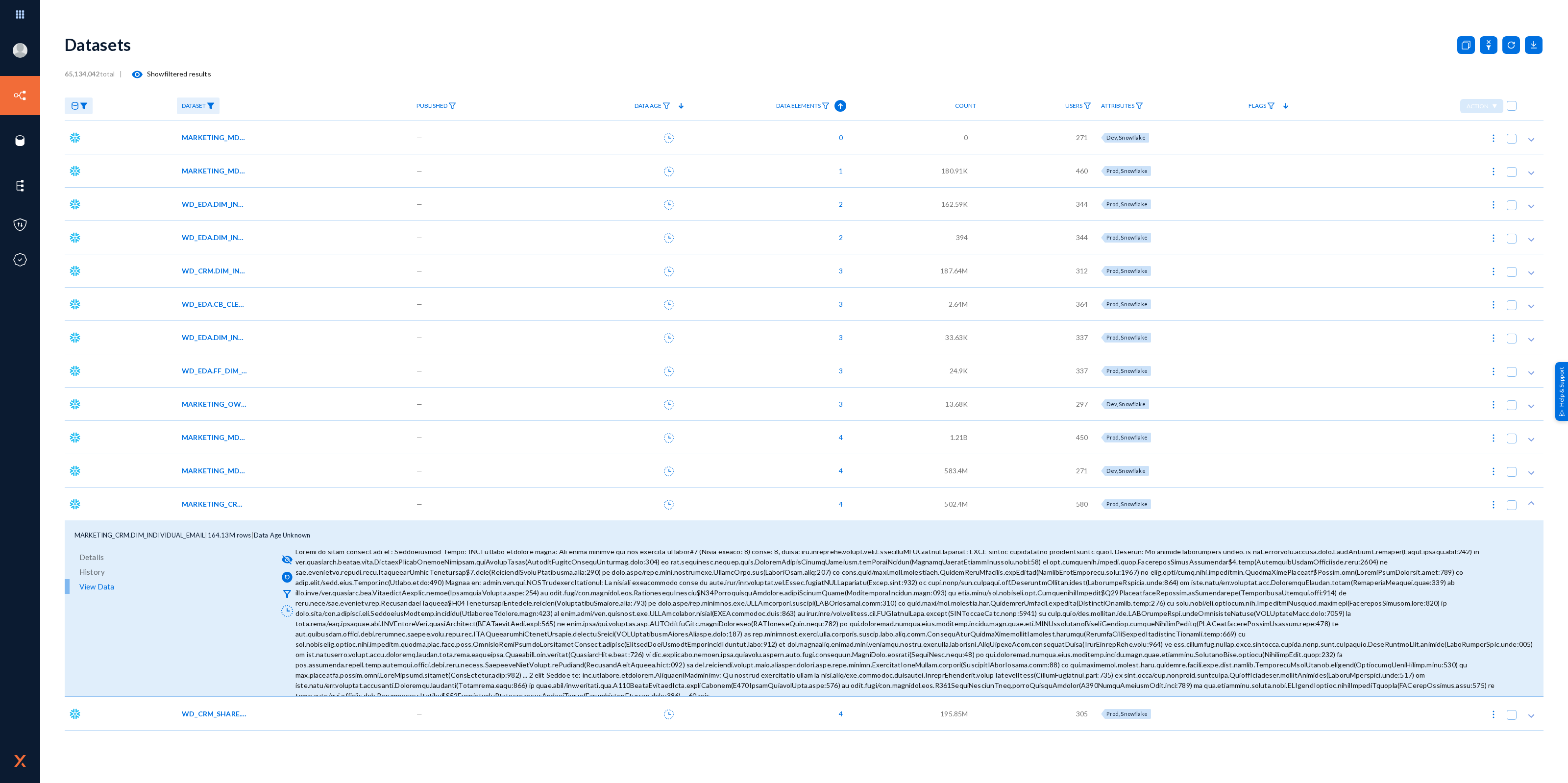
click at [288, 50] on div "Datasets" at bounding box center [805, 44] width 1479 height 39
click at [94, 559] on span "Details" at bounding box center [92, 557] width 25 height 15
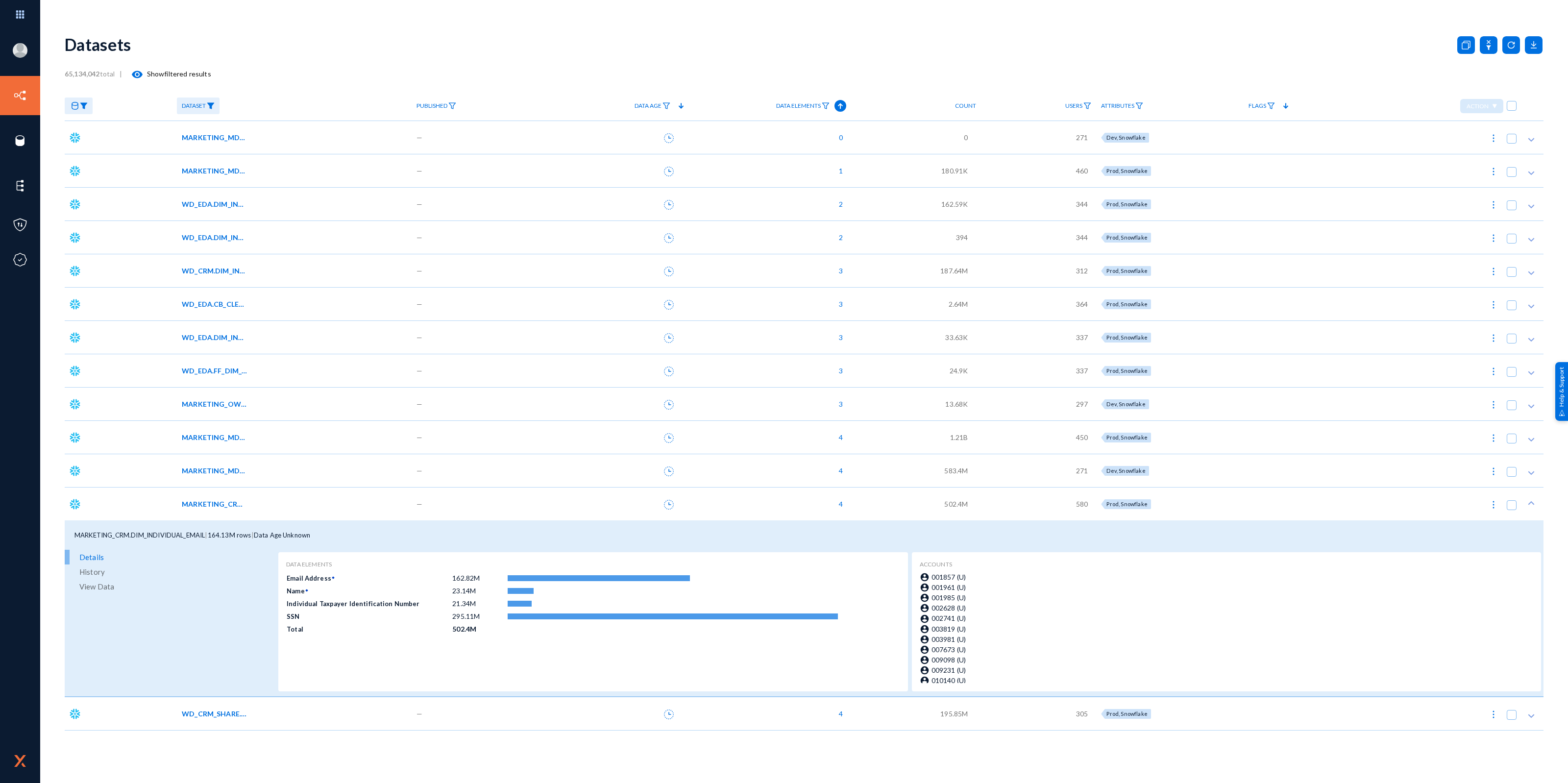
click at [93, 585] on span "View Data" at bounding box center [97, 586] width 35 height 15
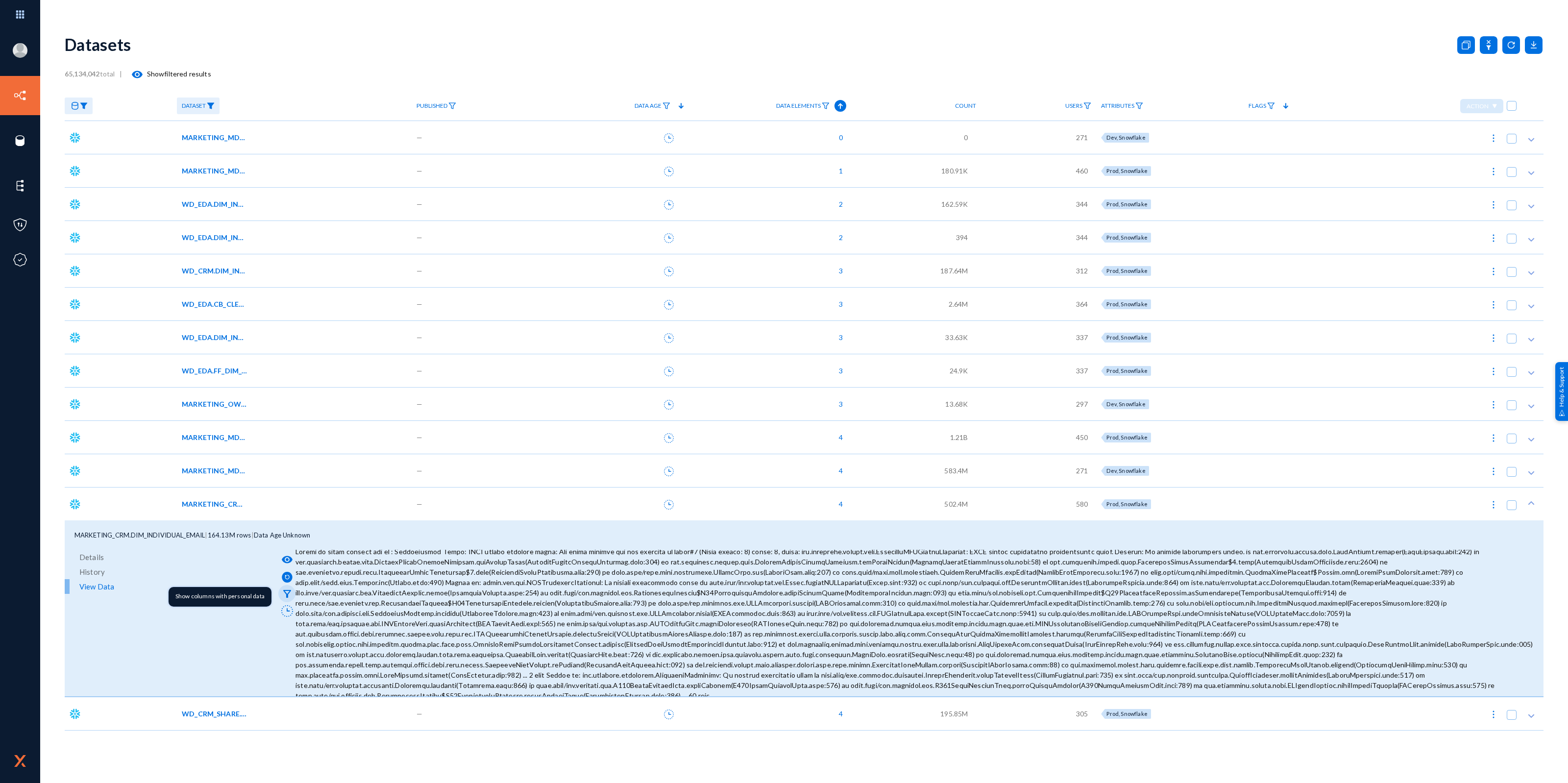
click at [283, 593] on mat-icon "filter_alt" at bounding box center [287, 594] width 12 height 12
click at [93, 569] on span "History" at bounding box center [92, 572] width 26 height 15
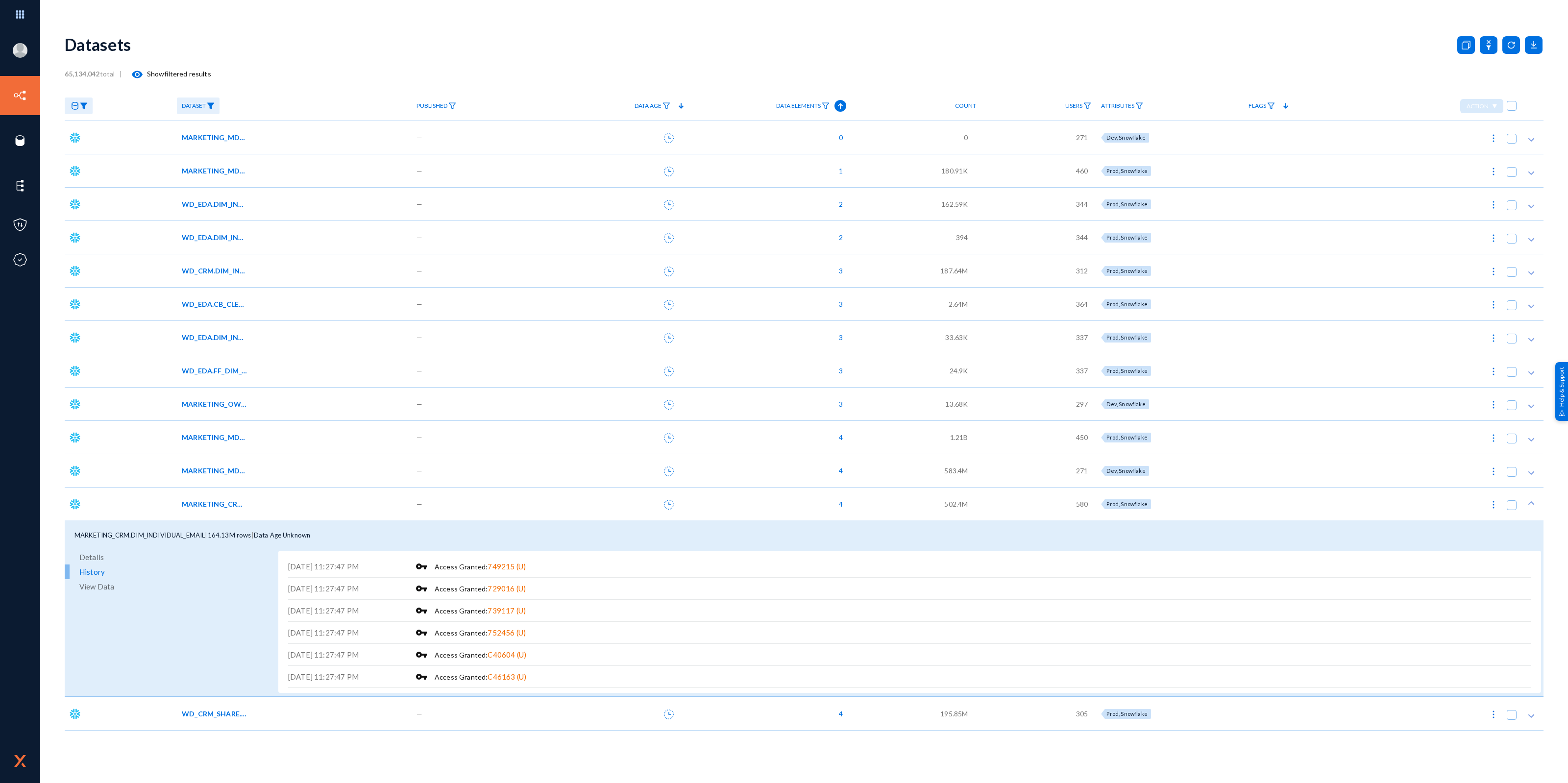
click at [92, 558] on span "Details" at bounding box center [92, 557] width 25 height 15
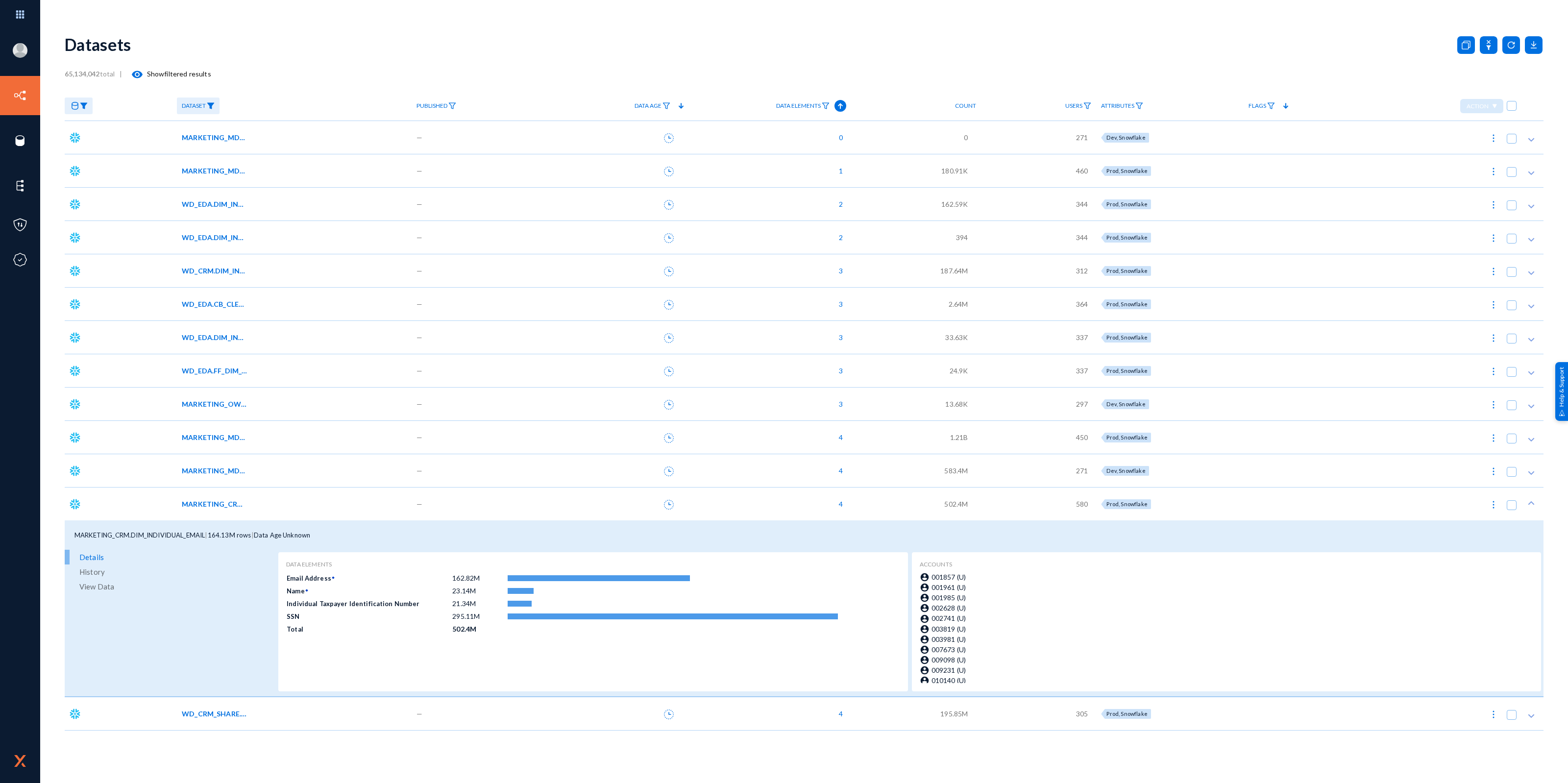
click at [93, 569] on span "History" at bounding box center [92, 572] width 26 height 15
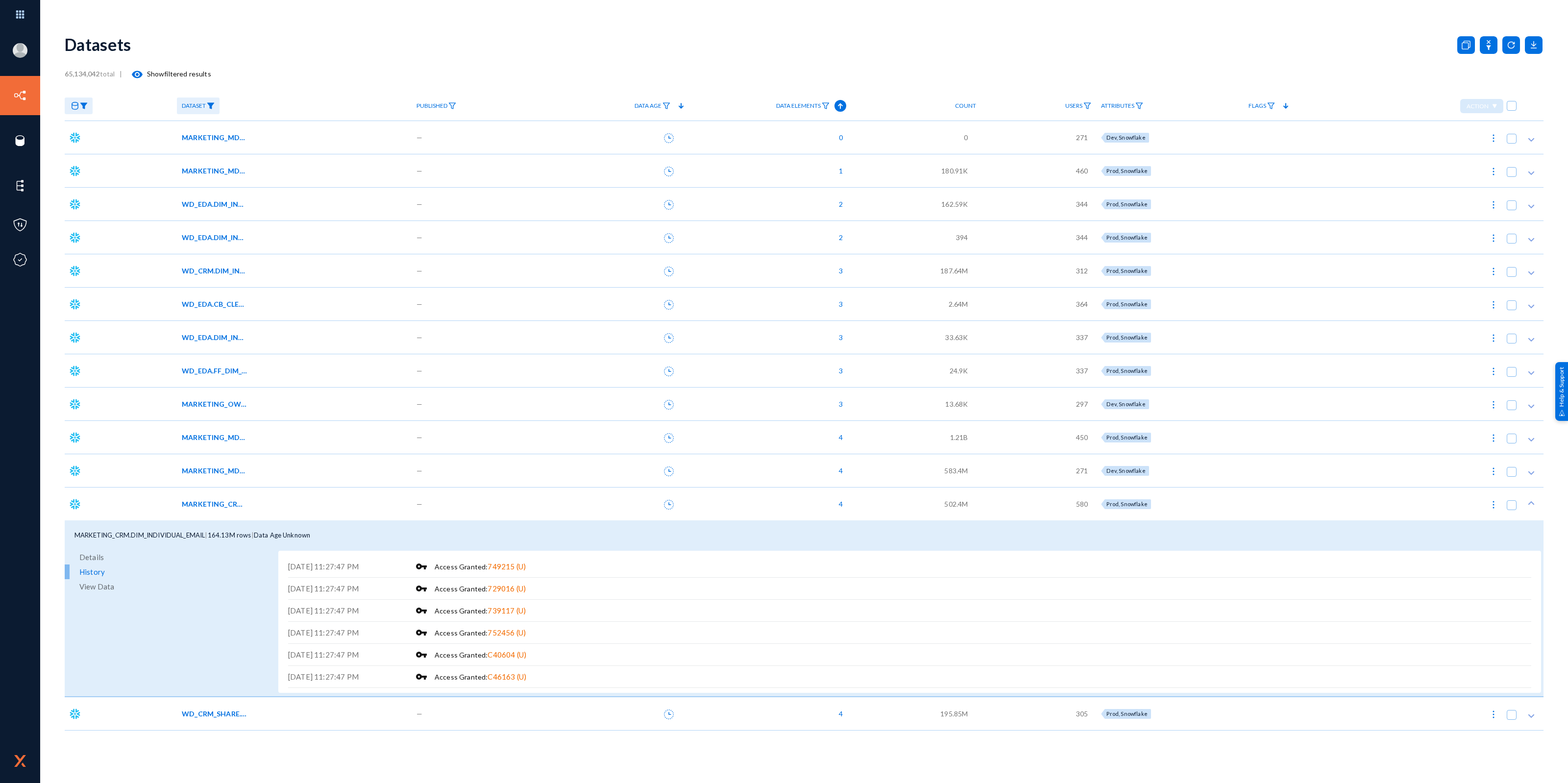
click at [94, 555] on span "Details" at bounding box center [92, 557] width 25 height 15
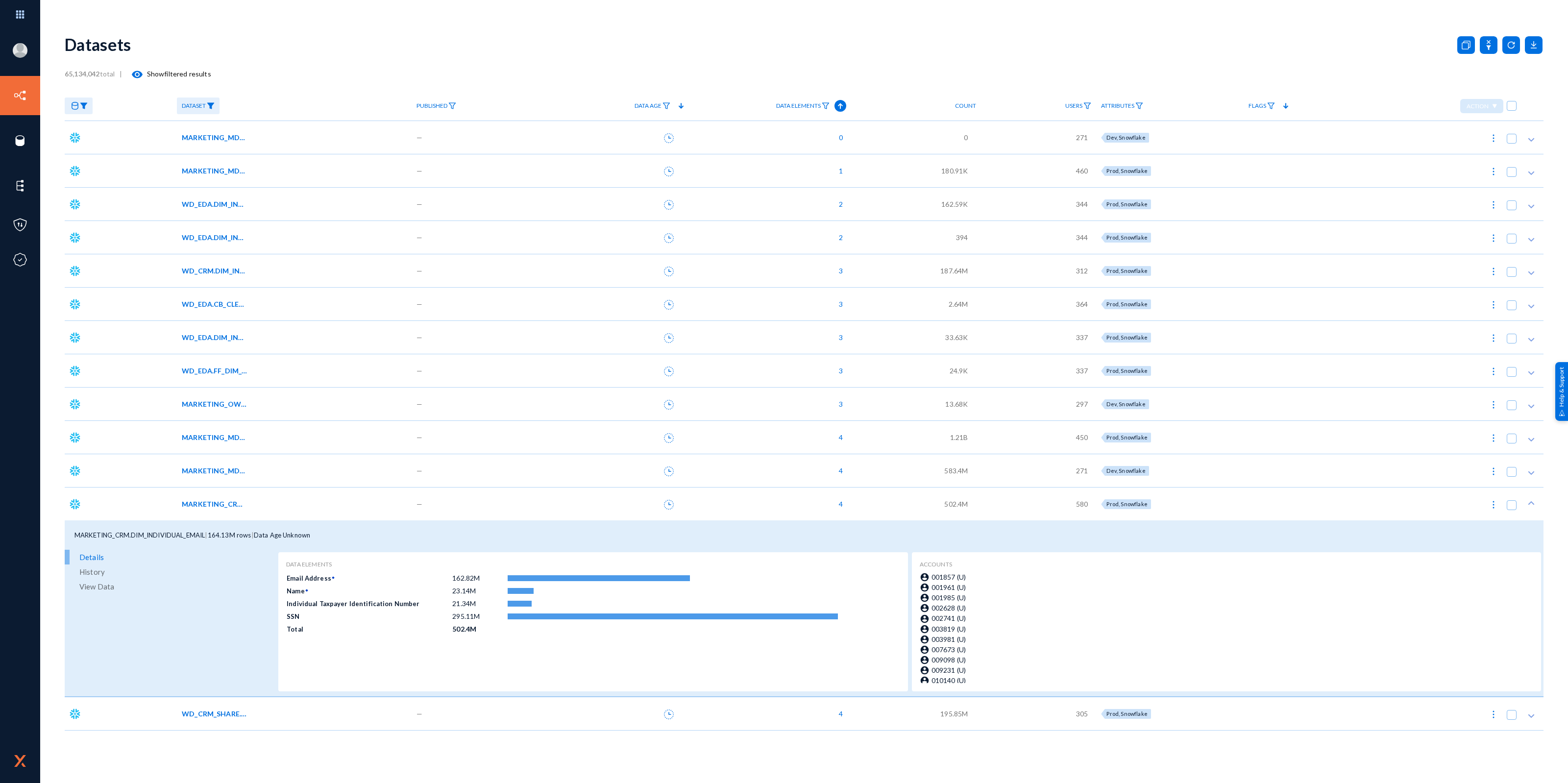
click at [95, 584] on span "View Data" at bounding box center [97, 586] width 35 height 15
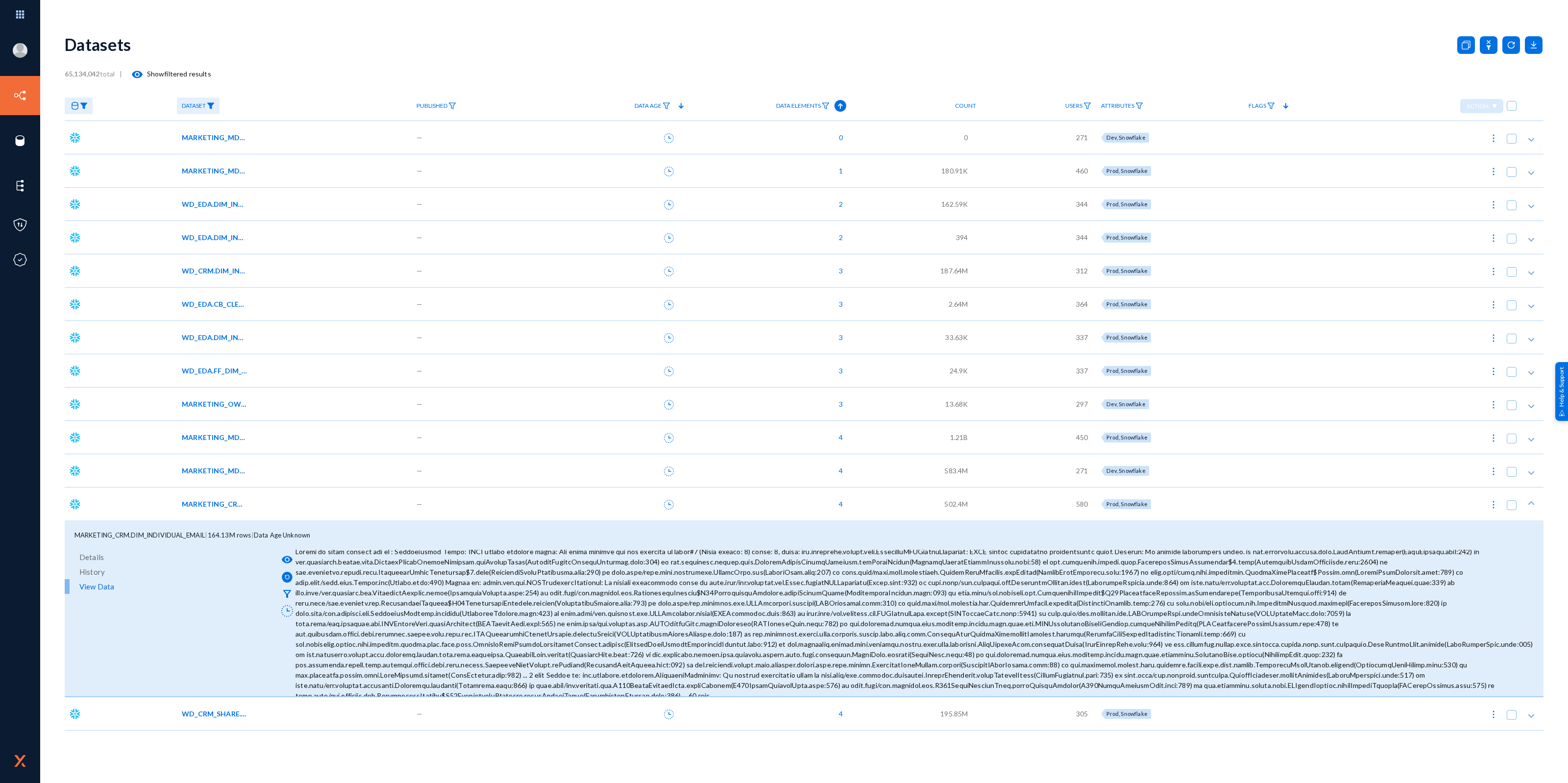
click at [231, 505] on span "MARKETING_CRM.DIM_INDIVIDUAL_EMAIL" at bounding box center [215, 503] width 66 height 11
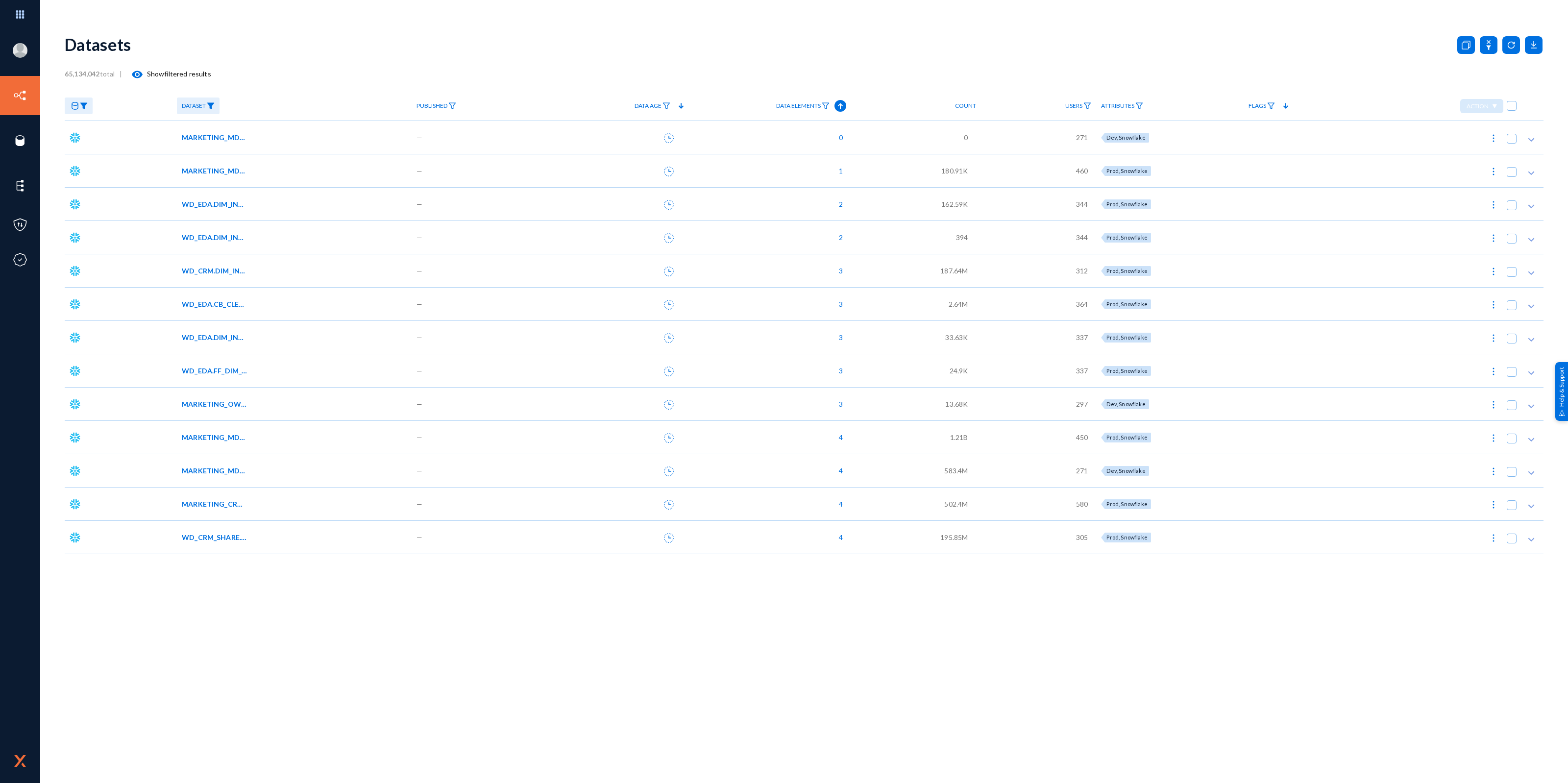
click at [231, 505] on span "MARKETING_CRM.DIM_INDIVIDUAL_EMAIL" at bounding box center [215, 503] width 66 height 11
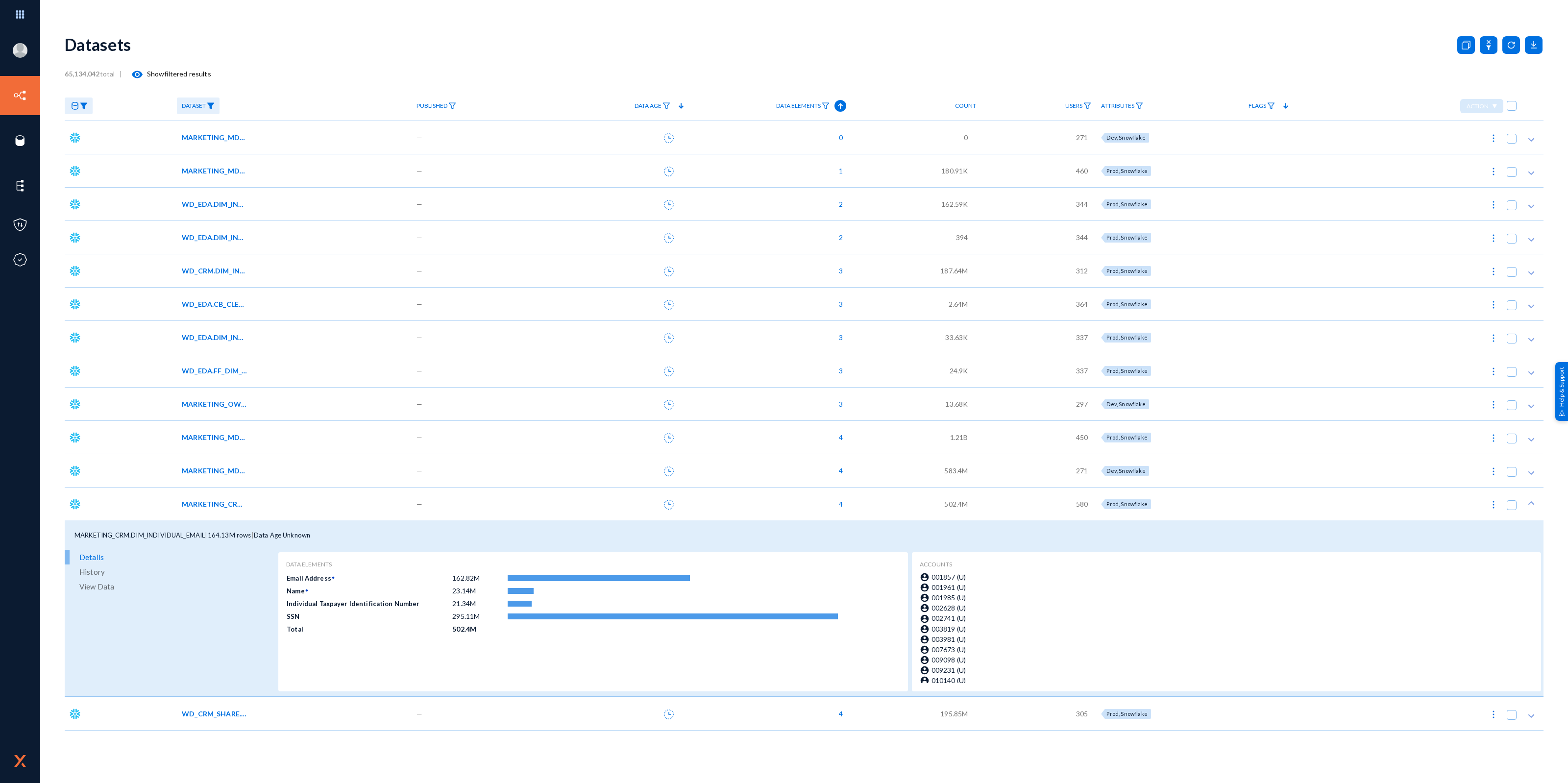
click at [229, 471] on span "MARKETING_MDM_DATAAXLE.FF_DIM_INDIVIDUAL_EMAIL" at bounding box center [215, 470] width 66 height 11
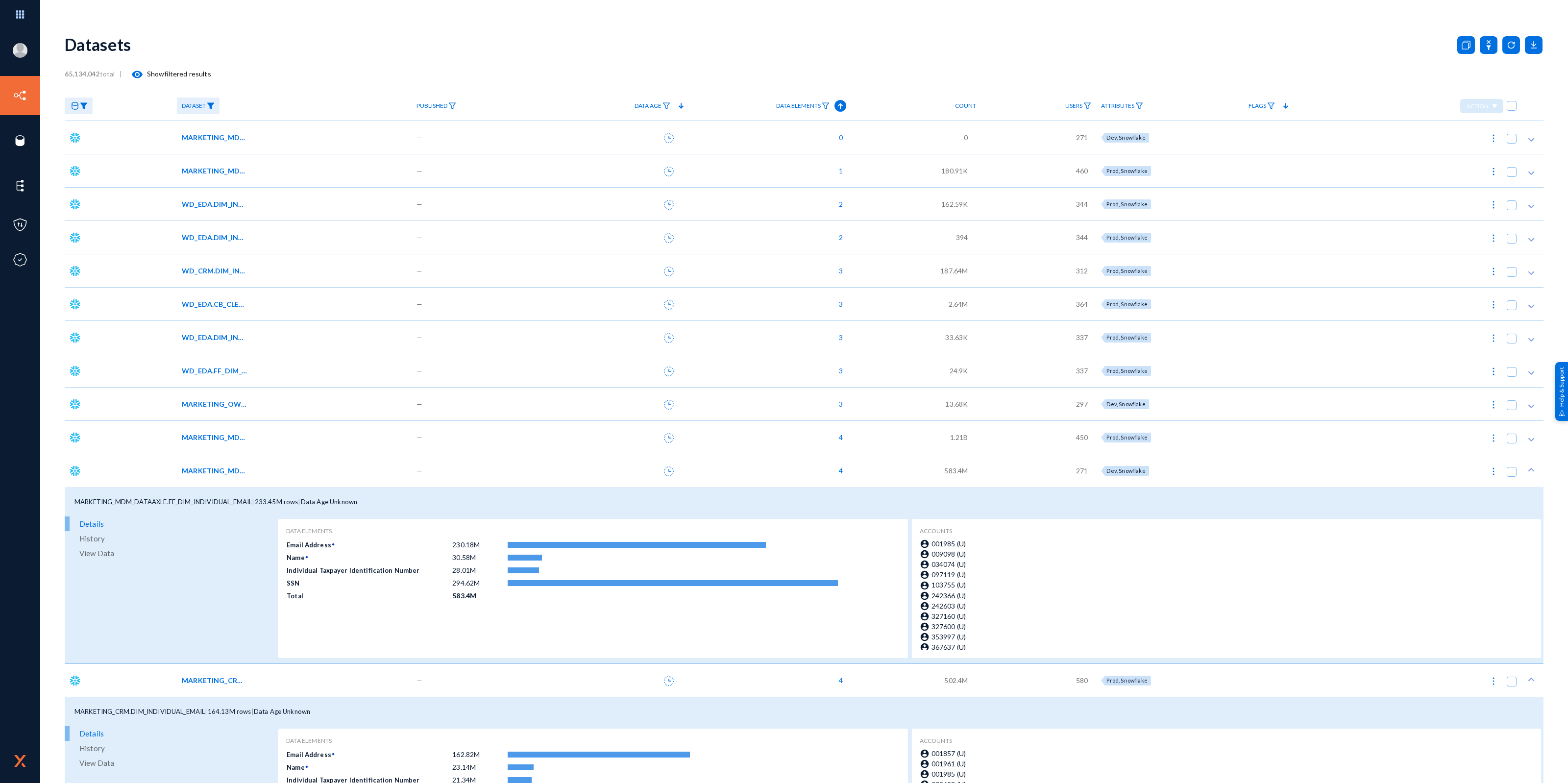
click at [222, 439] on span "MARKETING_MDM_DATAAXLE.FF_DIM_INDIVIDUAL_EMAIL" at bounding box center [215, 437] width 66 height 11
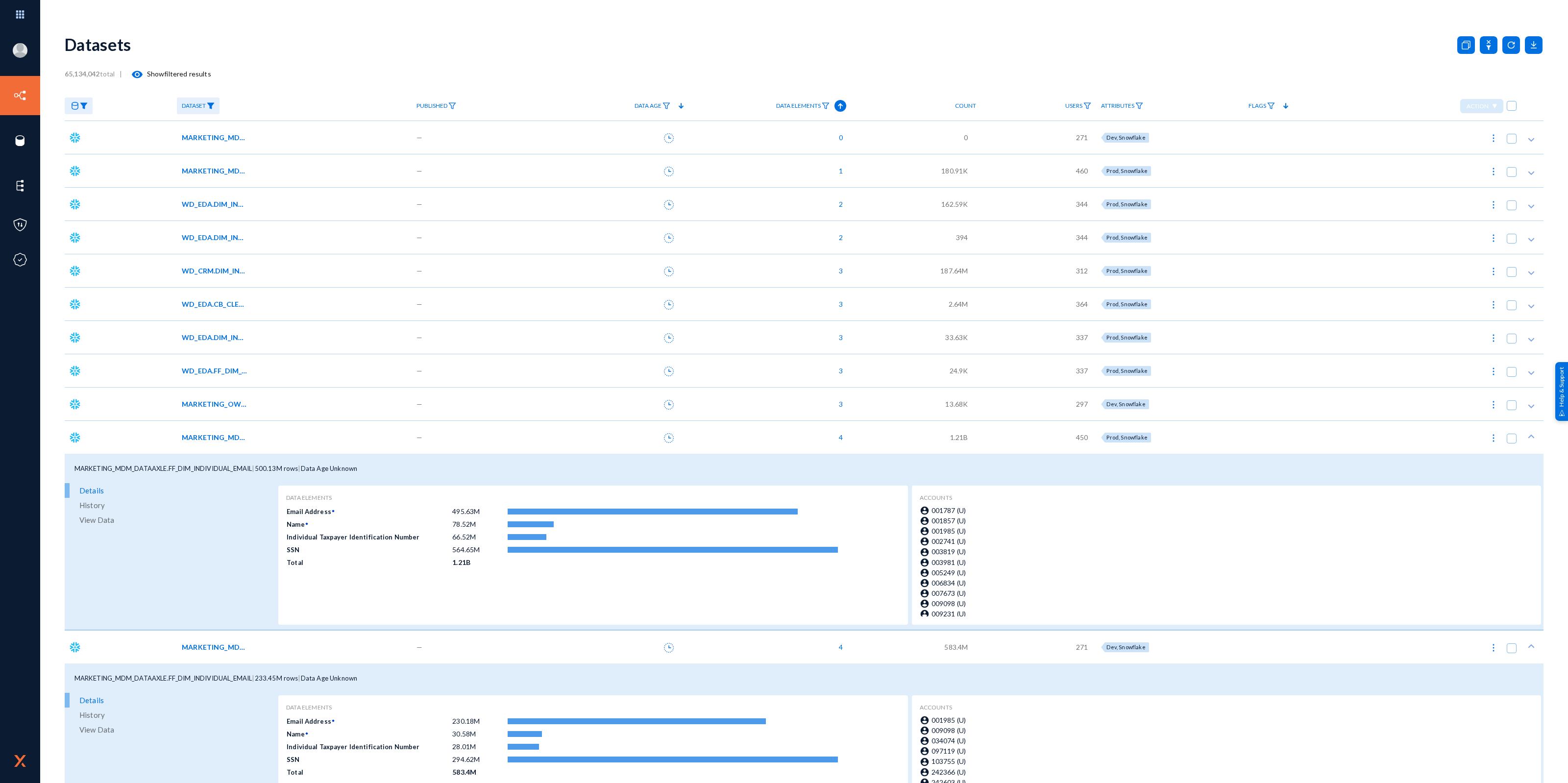
click at [221, 401] on span "MARKETING_OWNERMART.DIM_INDIVIDUAL_EMAIL" at bounding box center [215, 404] width 66 height 11
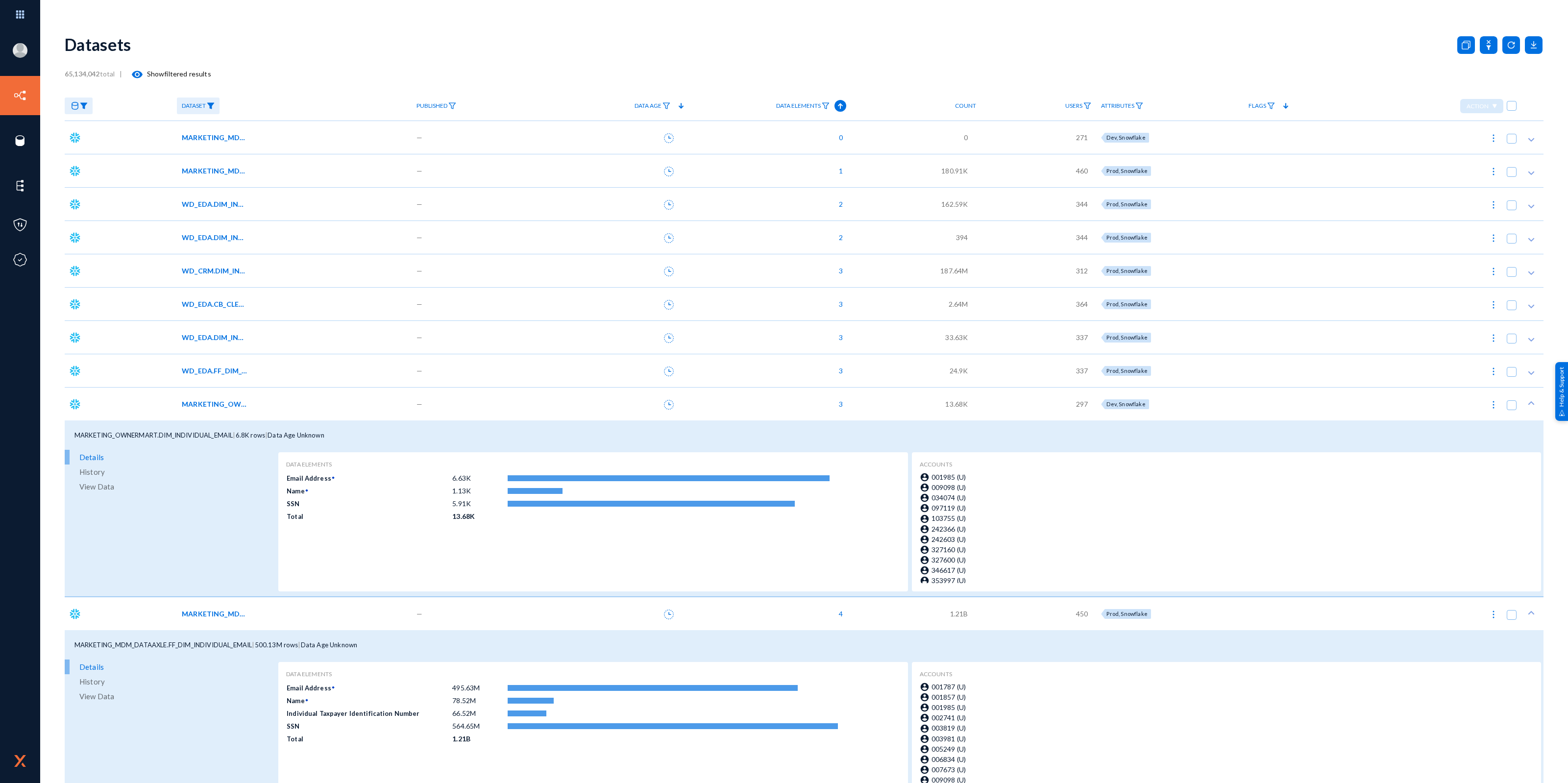
click at [223, 367] on span "WD_EDA.FF_DIM_INDIVIDUAL_EMAIL_CB" at bounding box center [215, 370] width 66 height 11
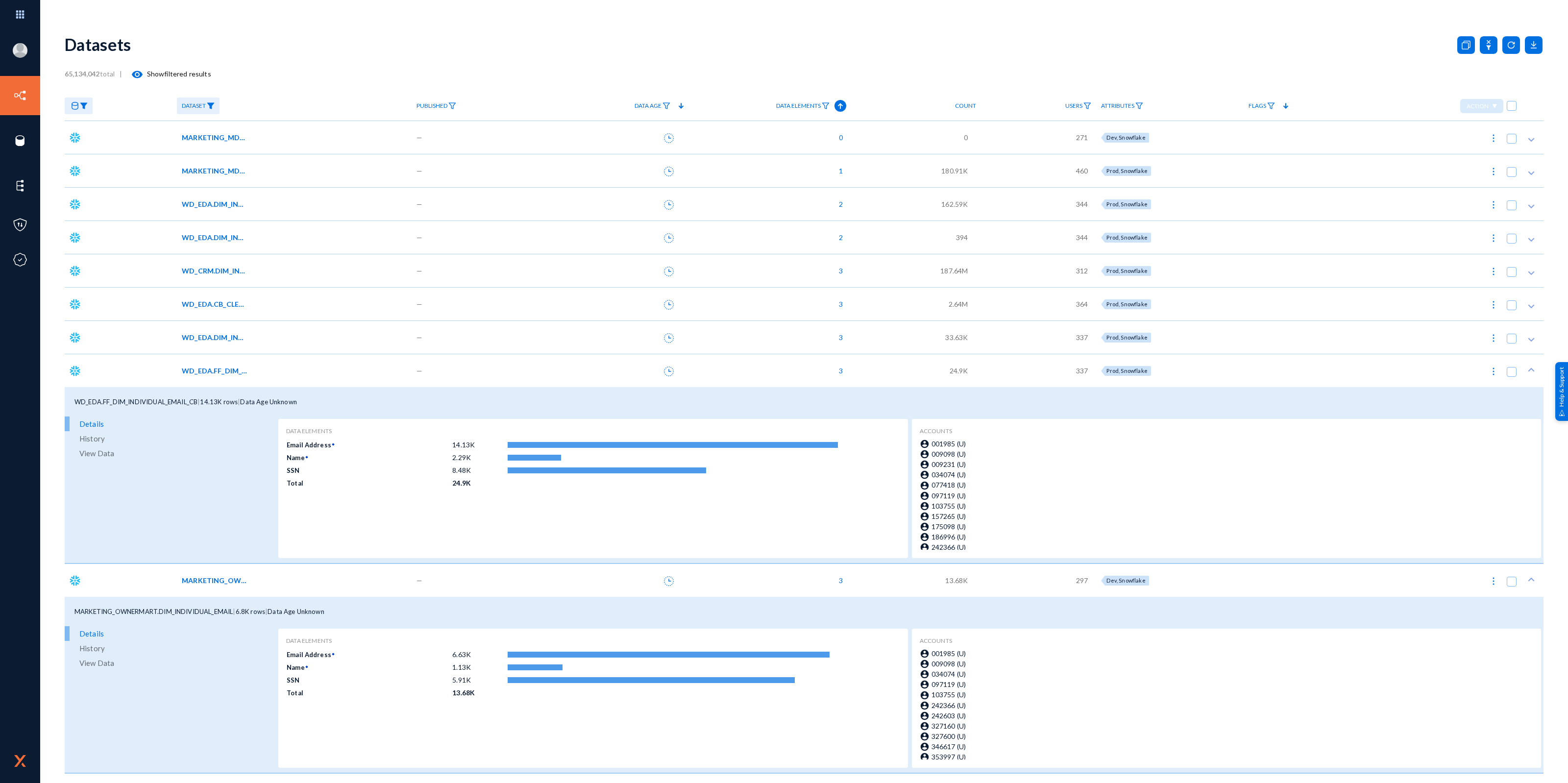
click at [90, 452] on span "View Data" at bounding box center [97, 453] width 35 height 15
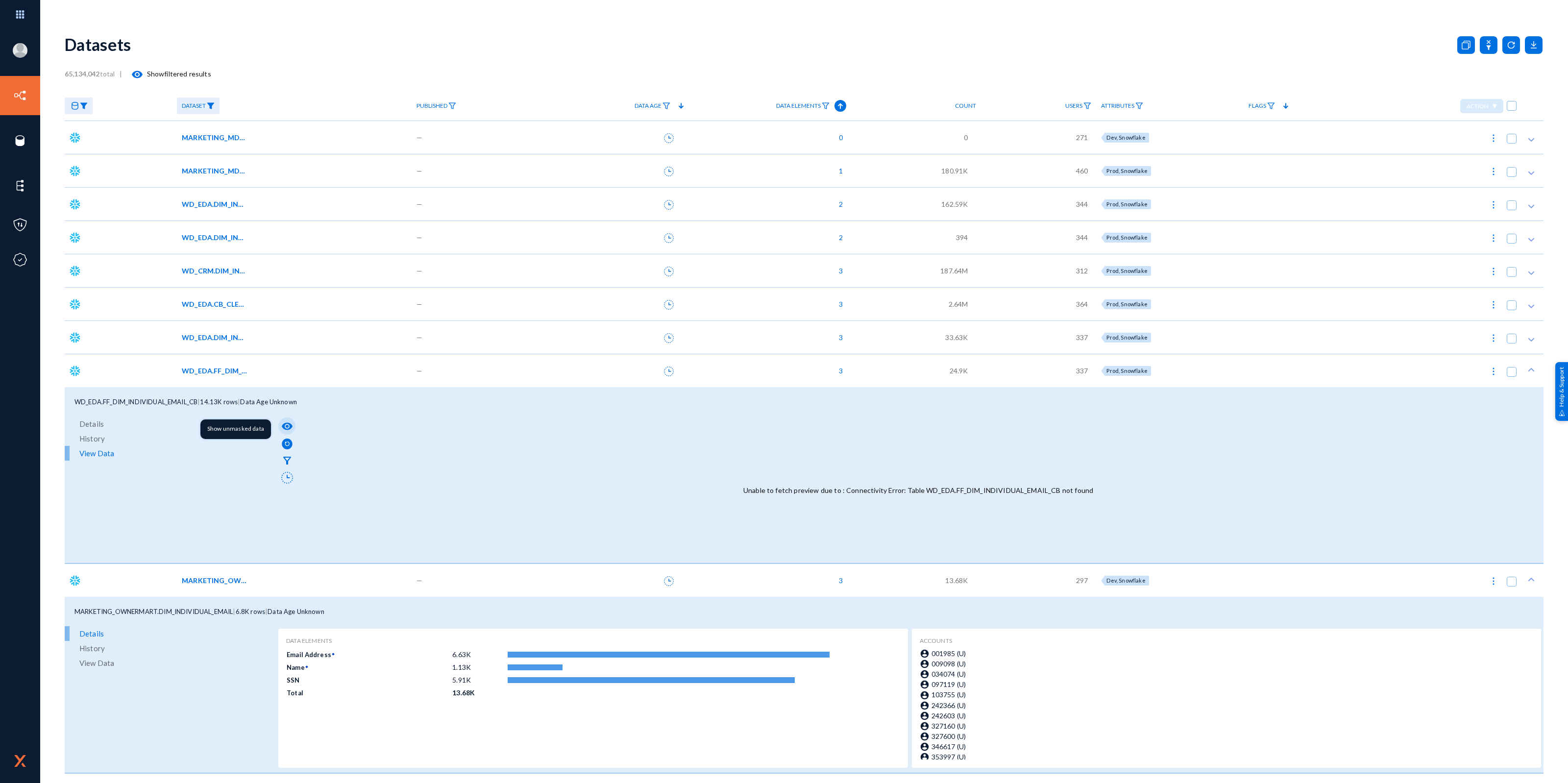
click at [285, 424] on mat-icon "visibility" at bounding box center [287, 426] width 12 height 12
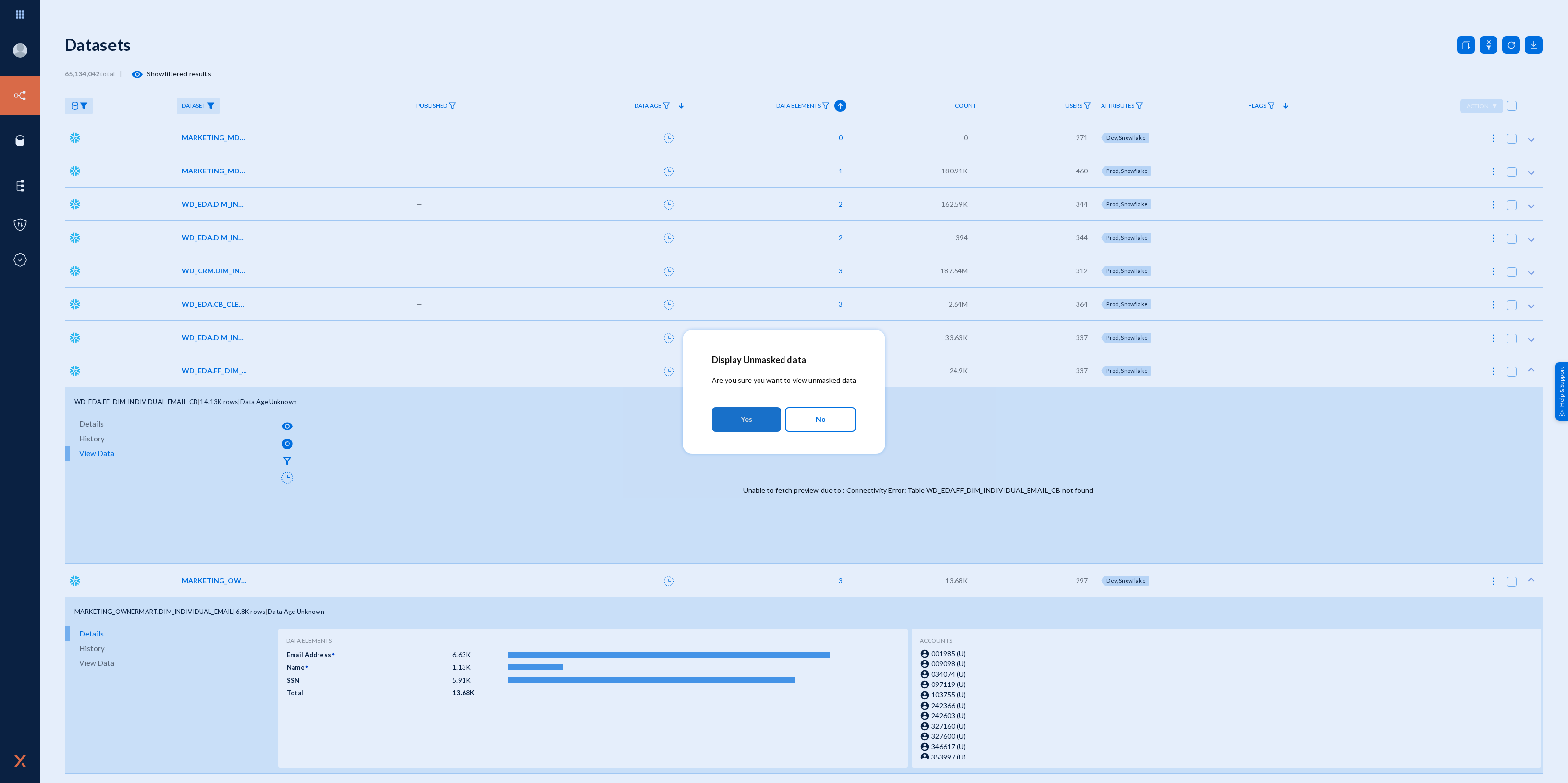
click at [736, 424] on button "Yes" at bounding box center [747, 419] width 69 height 25
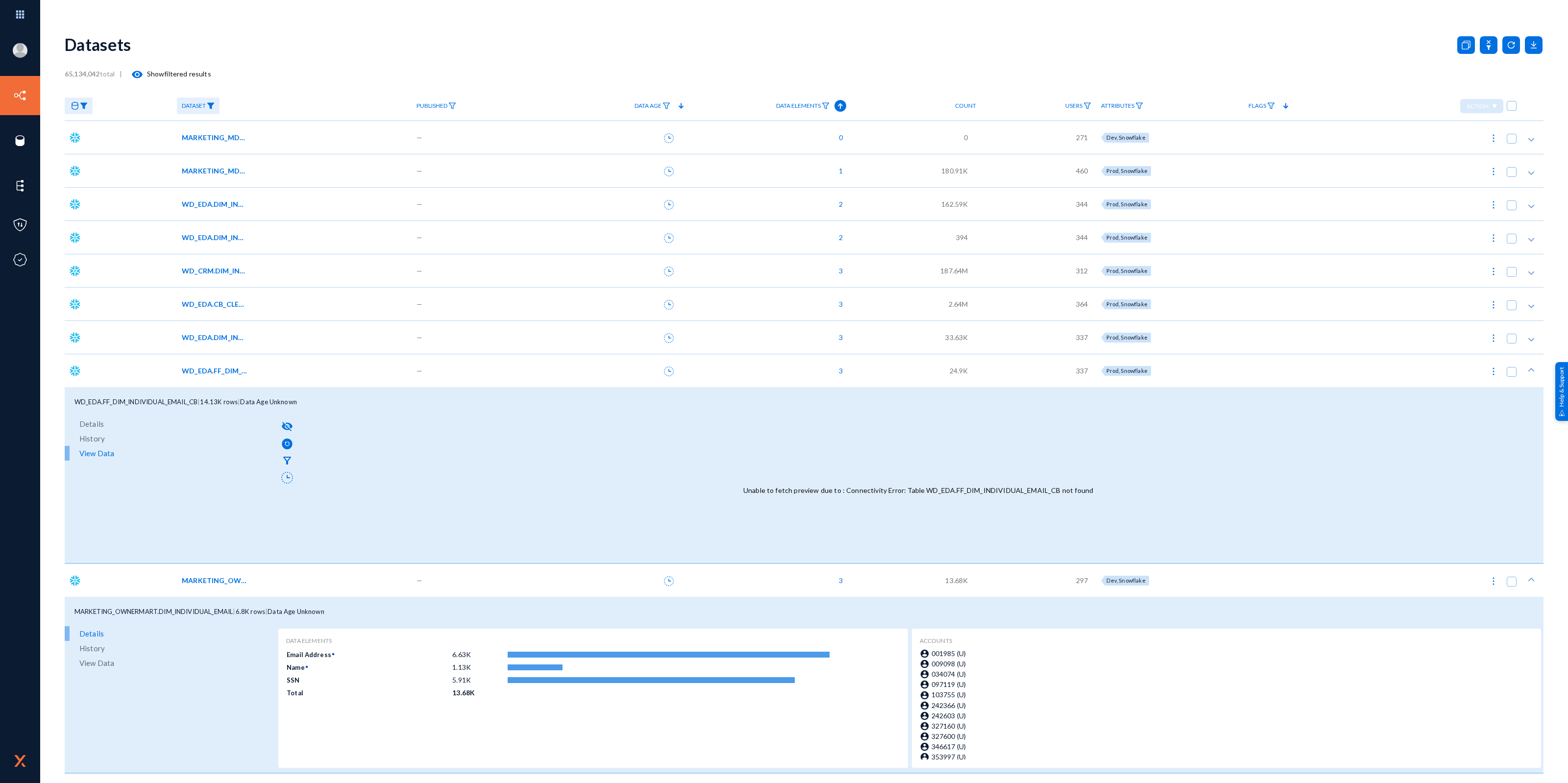
click at [219, 136] on span "MARKETING_MDM_DATAAXLE.FF_DIM_INDIVIDUAL_EMAIL_DEL" at bounding box center [215, 137] width 66 height 11
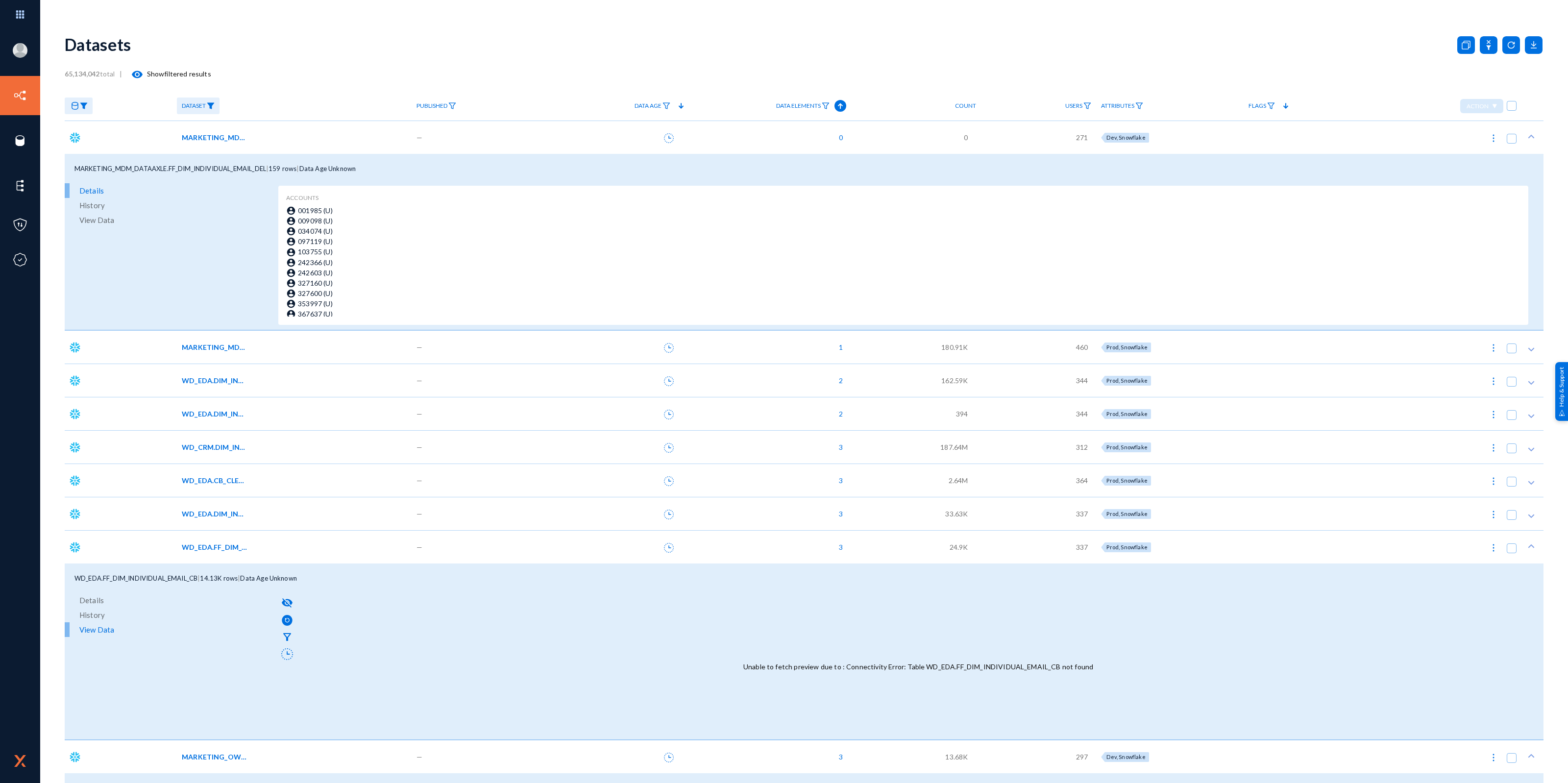
click at [98, 193] on span "Details" at bounding box center [92, 191] width 25 height 15
click at [102, 220] on span "View Data" at bounding box center [97, 220] width 35 height 15
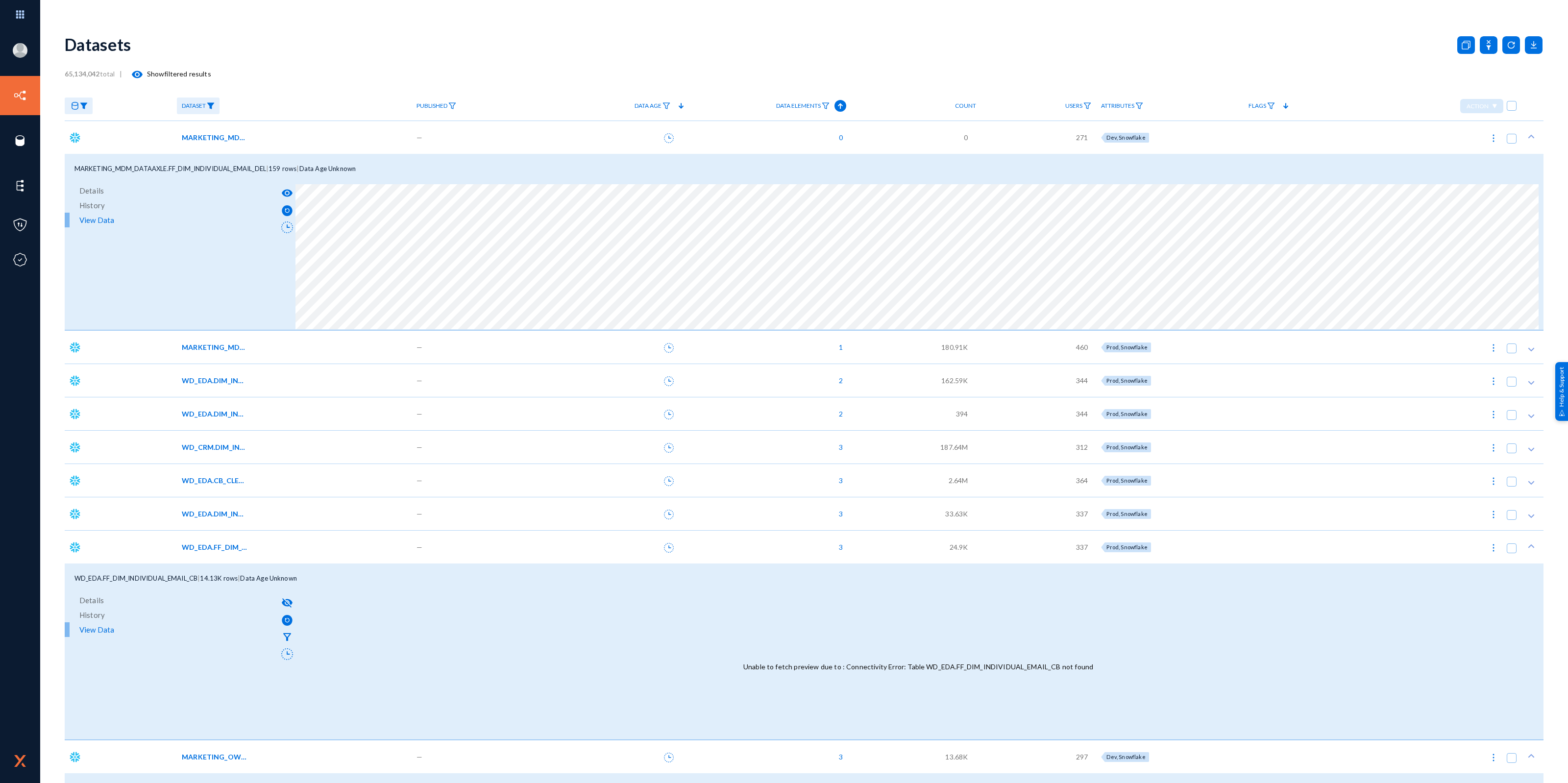
click at [97, 189] on span "Details" at bounding box center [92, 191] width 25 height 15
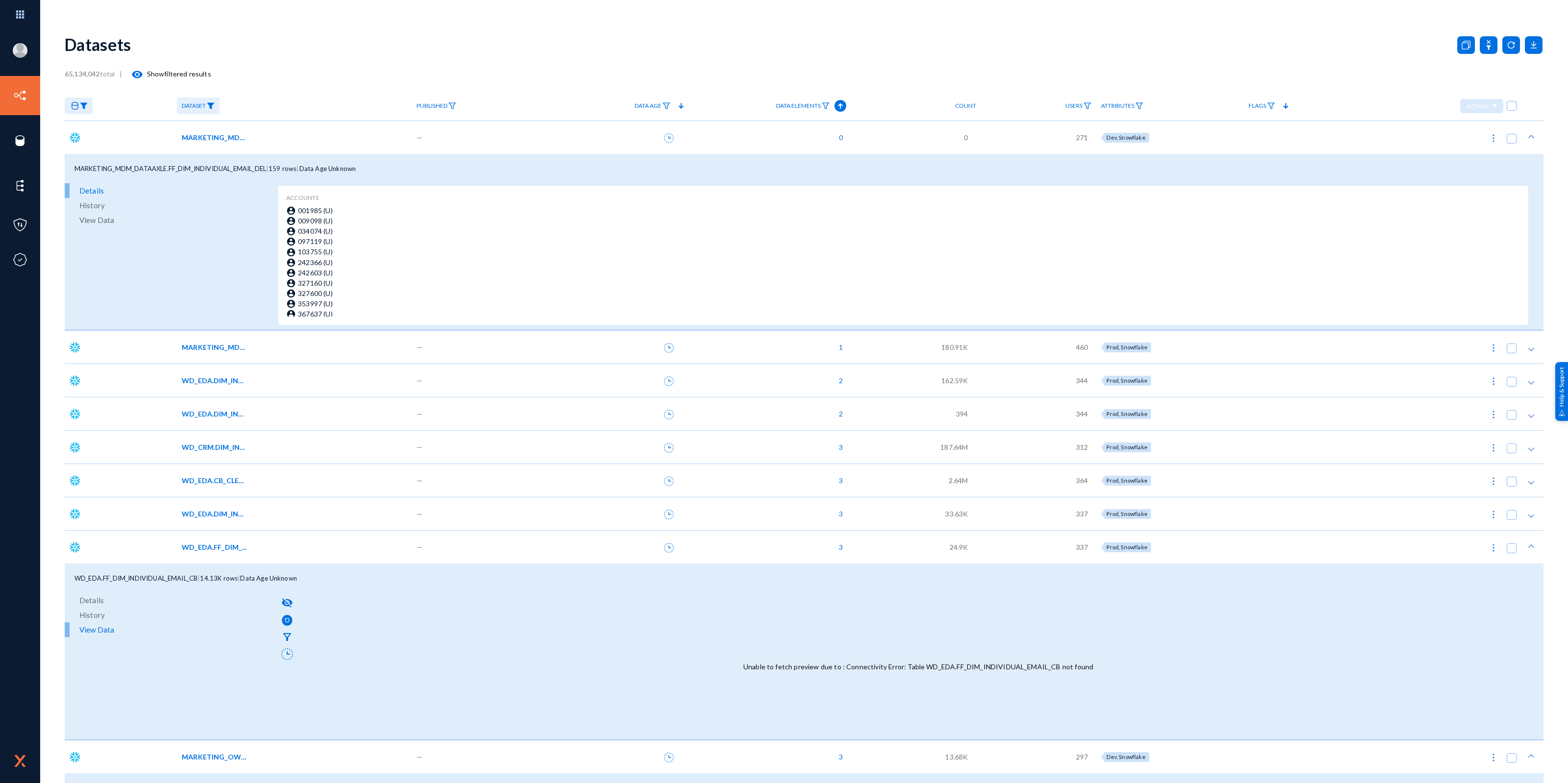
click at [95, 601] on span "Details" at bounding box center [92, 600] width 25 height 15
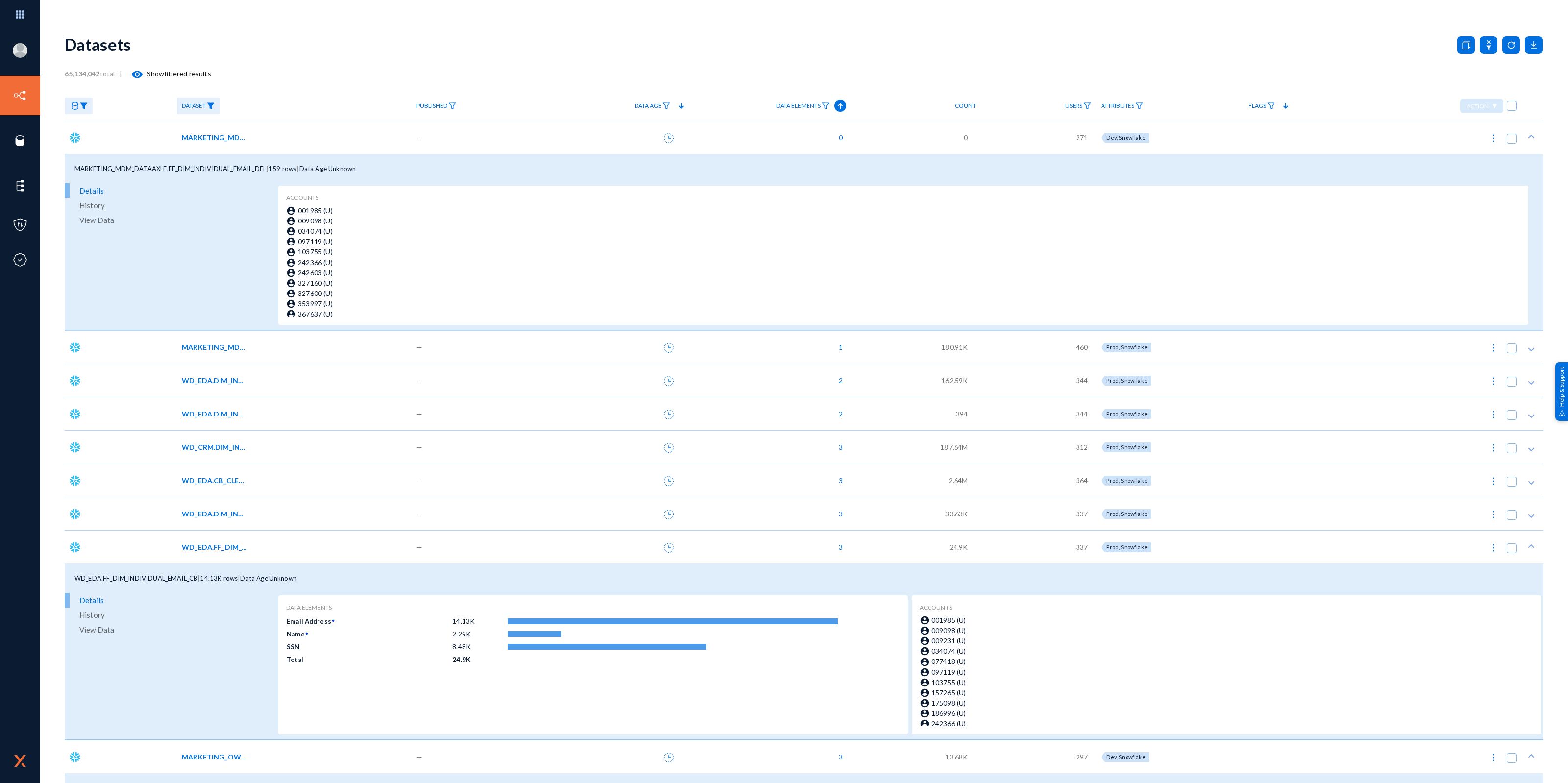
click at [92, 610] on span "History" at bounding box center [92, 615] width 26 height 15
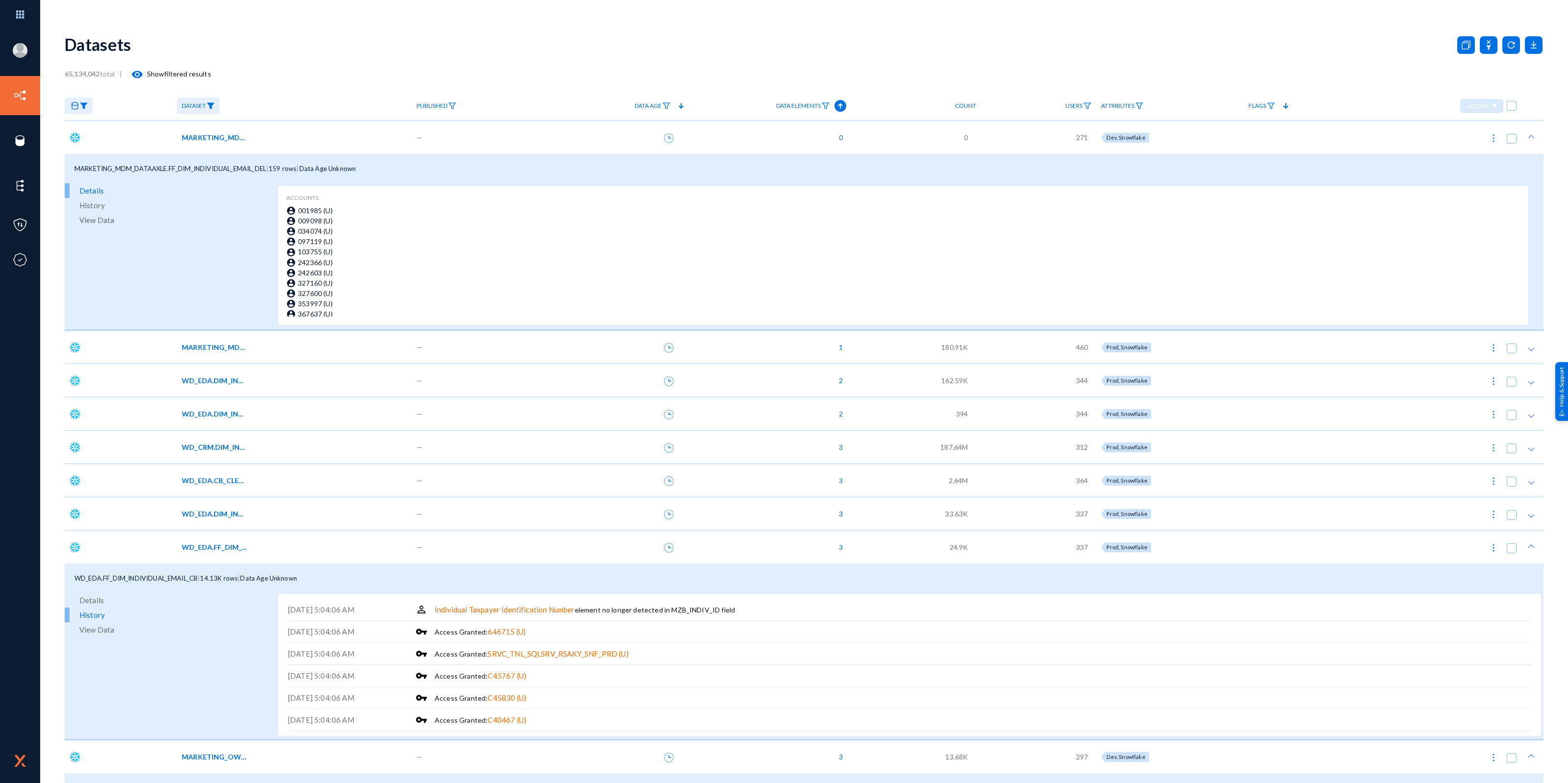
click at [224, 167] on span "MARKETING_MDM_DATAAXLE.FF_DIM_INDIVIDUAL_EMAIL_DEL" at bounding box center [170, 169] width 192 height 8
click at [1529, 137] on polygon at bounding box center [1532, 136] width 7 height 4
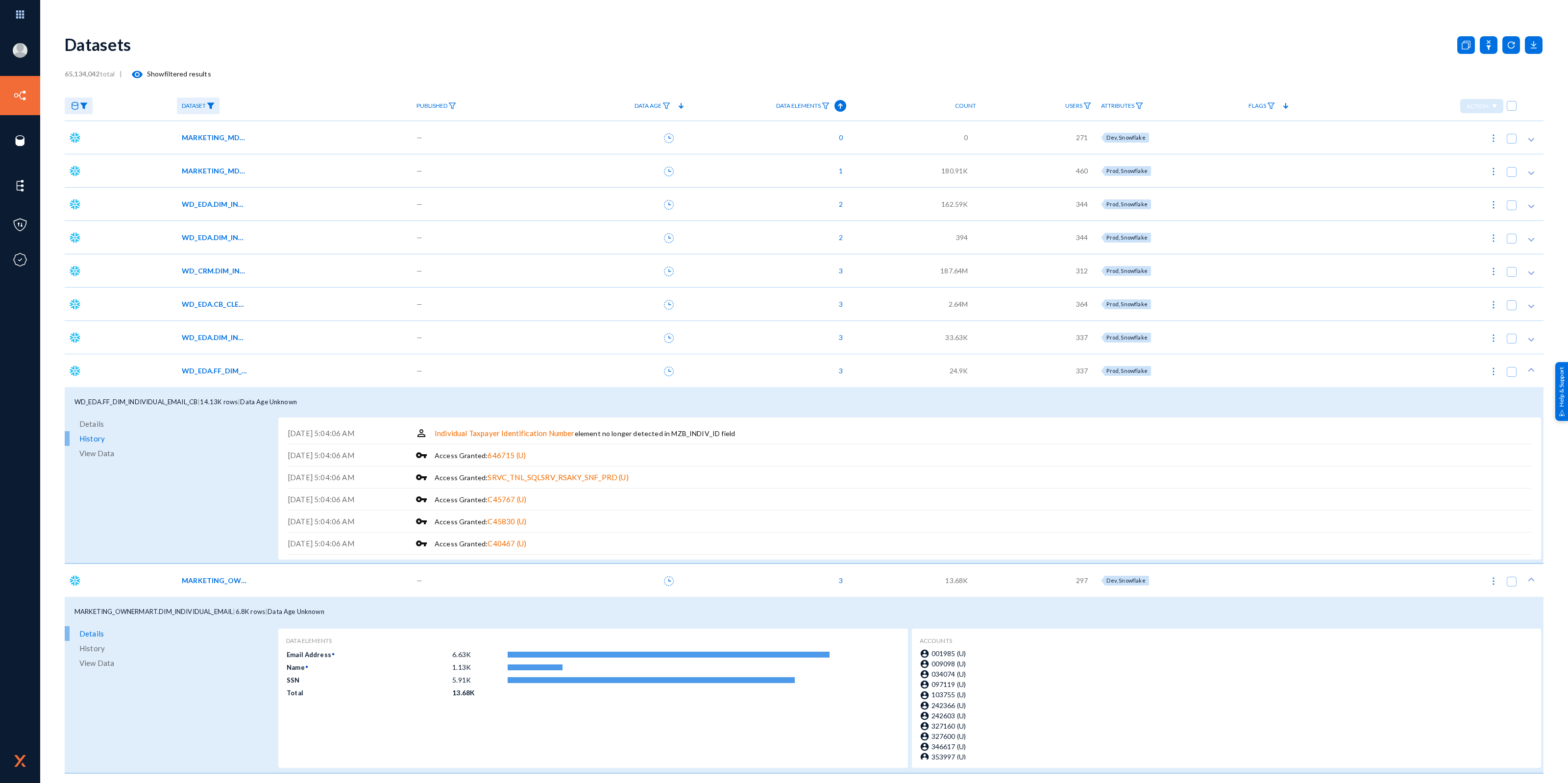
click at [1529, 368] on icon at bounding box center [1532, 370] width 10 height 10
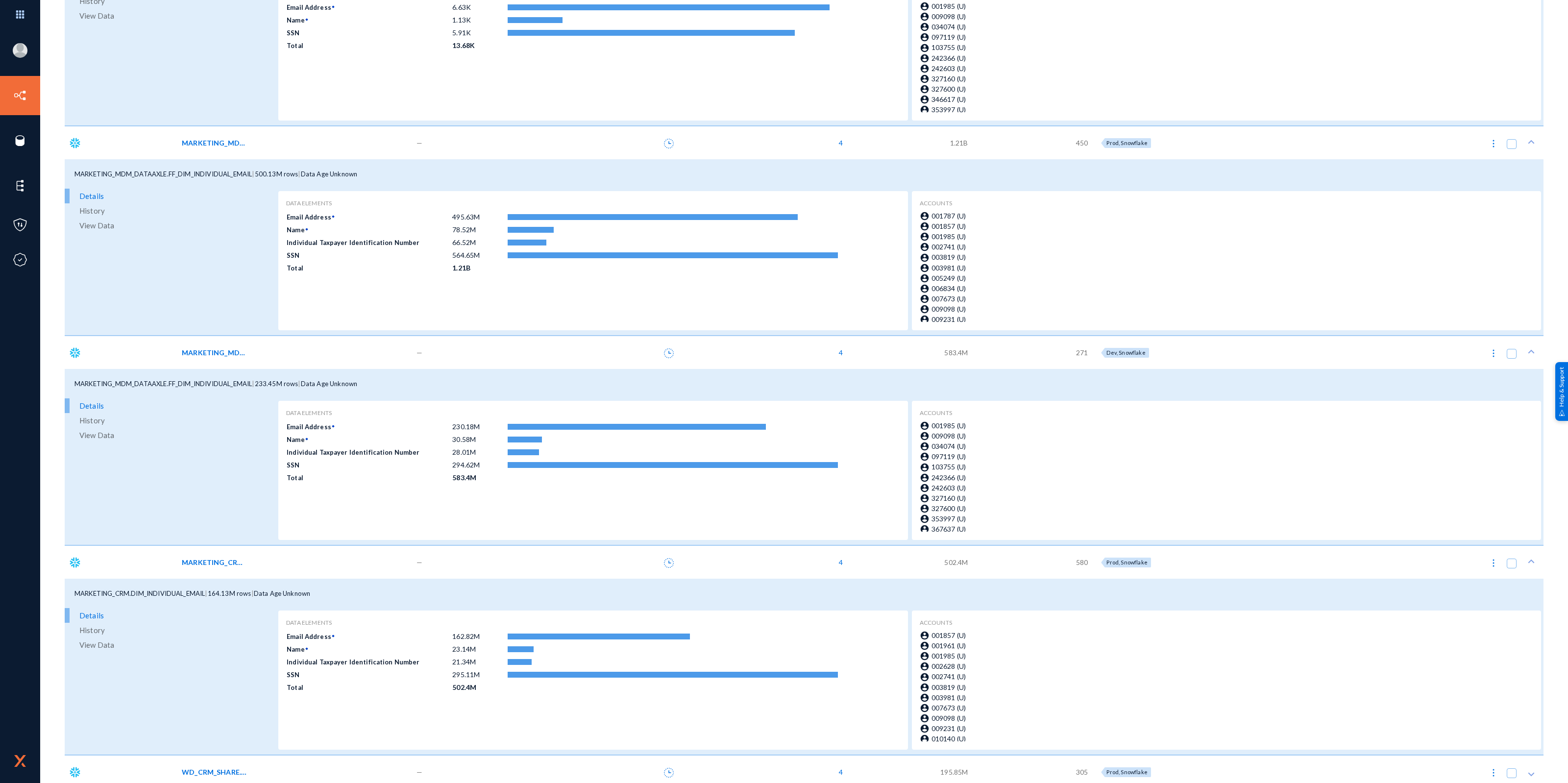
scroll to position [476, 0]
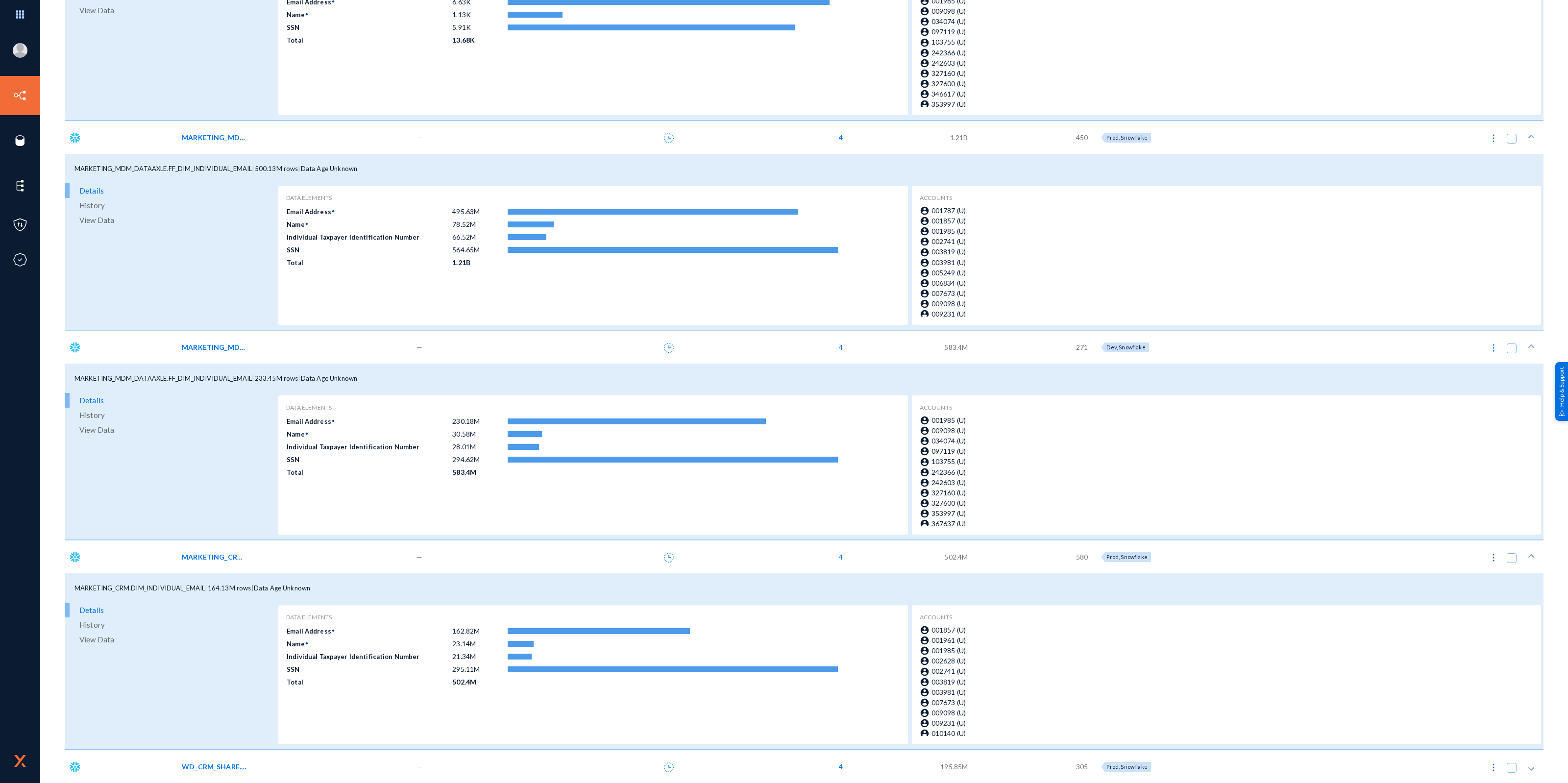
click at [91, 636] on span "View Data" at bounding box center [97, 639] width 35 height 15
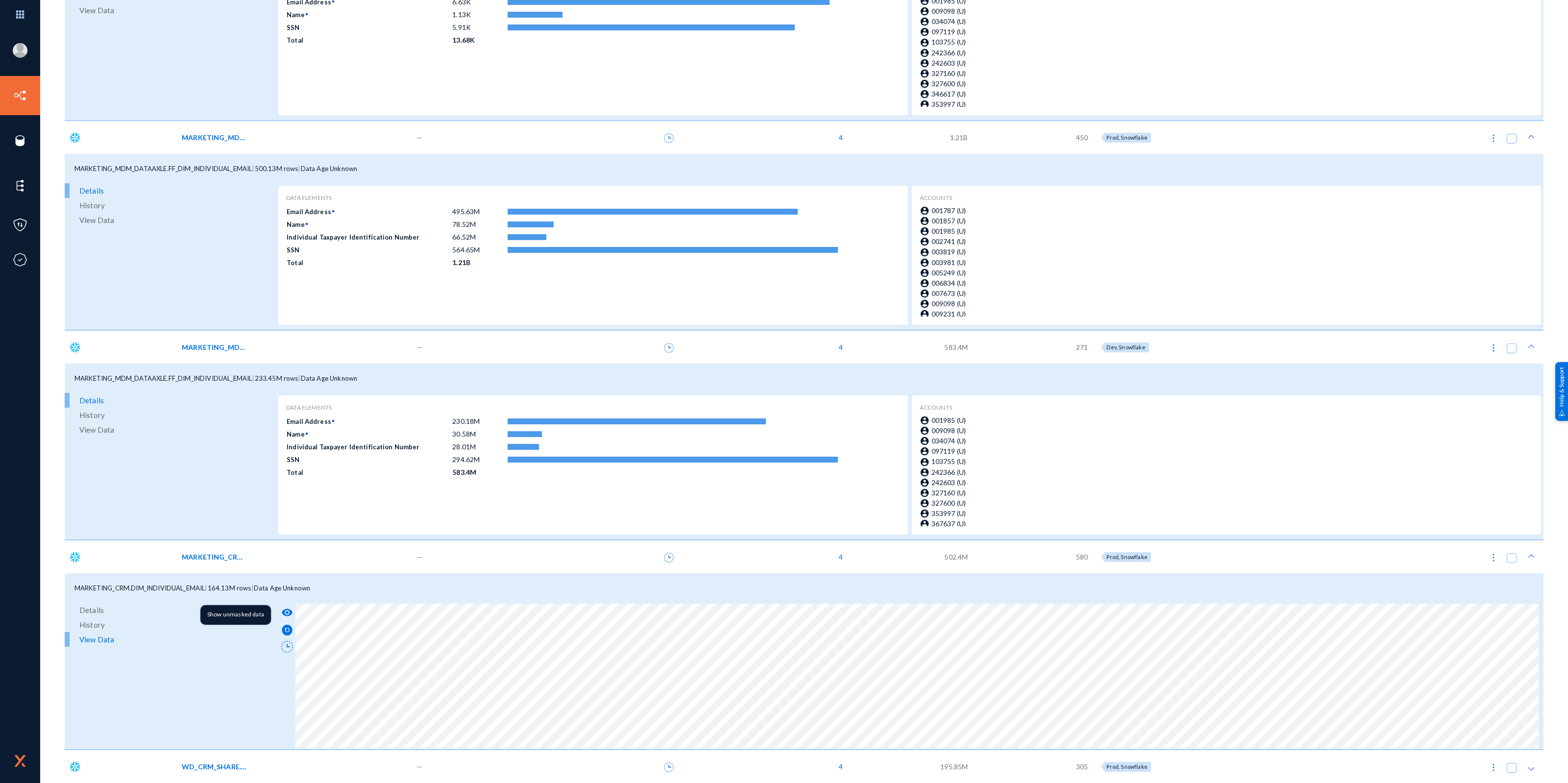
click at [290, 614] on mat-icon "visibility" at bounding box center [287, 613] width 12 height 12
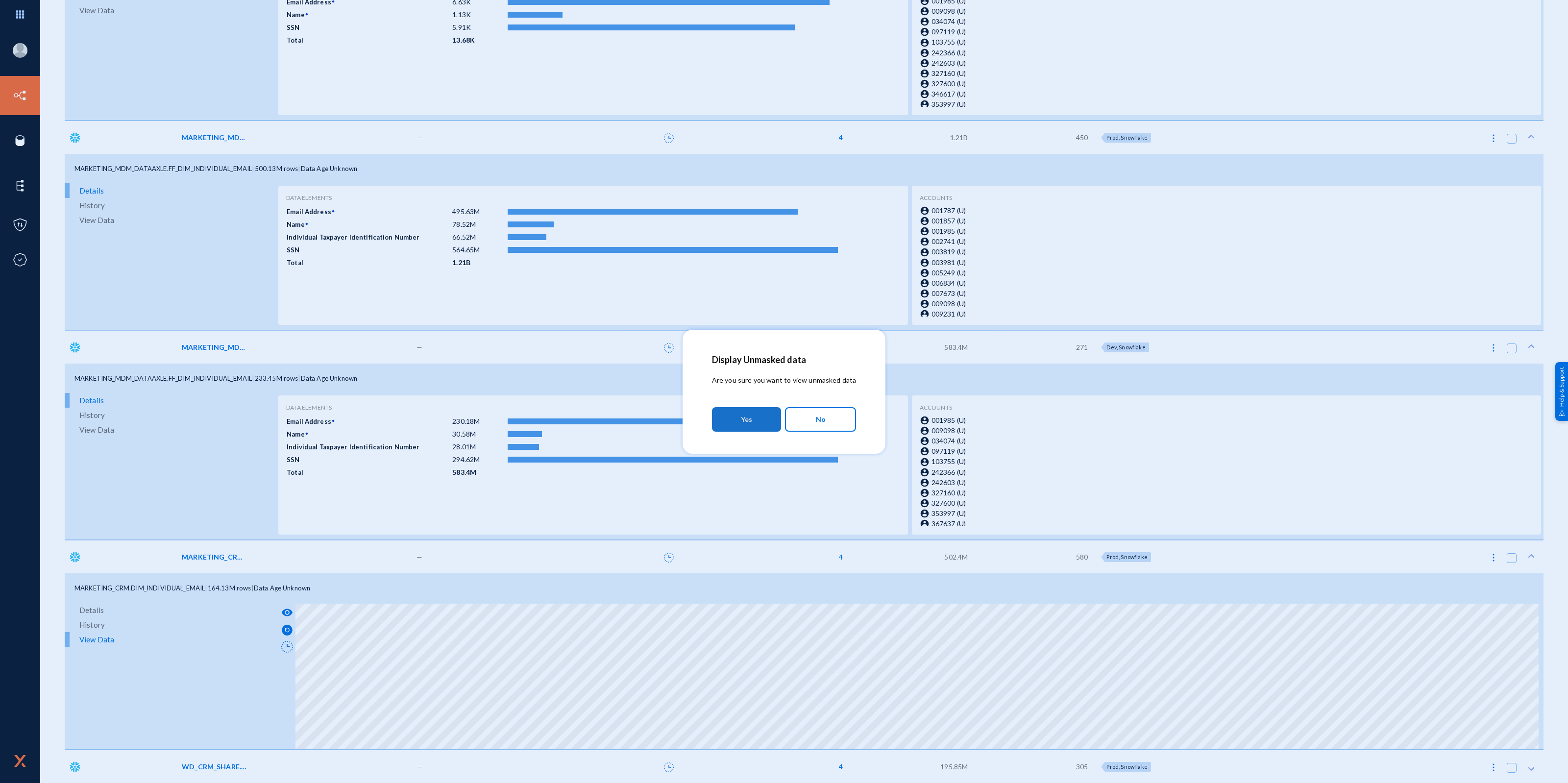
click at [754, 422] on button "Yes" at bounding box center [747, 419] width 69 height 25
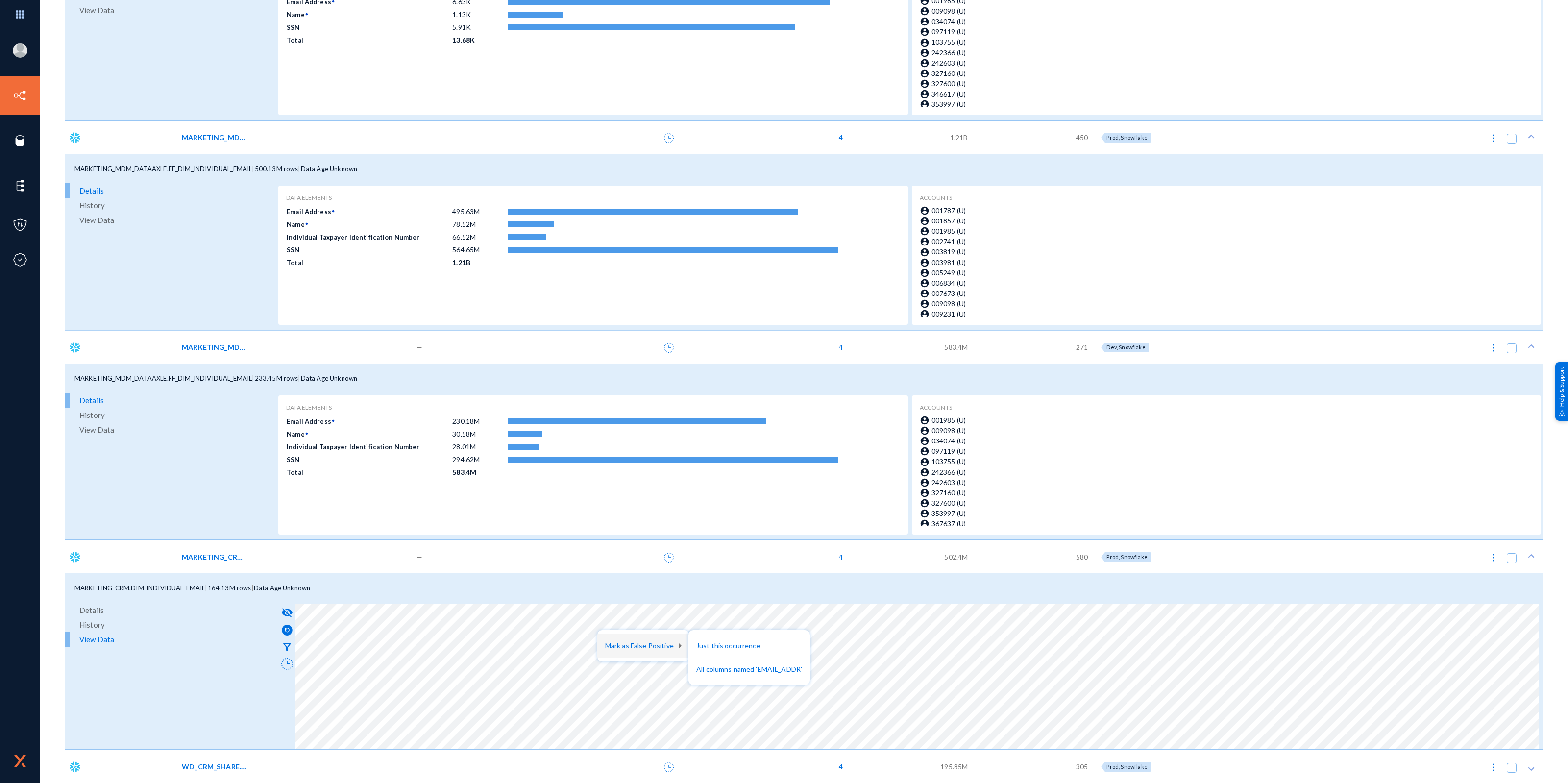
click at [847, 577] on div at bounding box center [784, 392] width 1568 height 783
drag, startPoint x: 1539, startPoint y: 673, endPoint x: 1539, endPoint y: 688, distance: 15.0
click at [1539, 688] on div at bounding box center [784, 392] width 1568 height 783
